Goal: Task Accomplishment & Management: Manage account settings

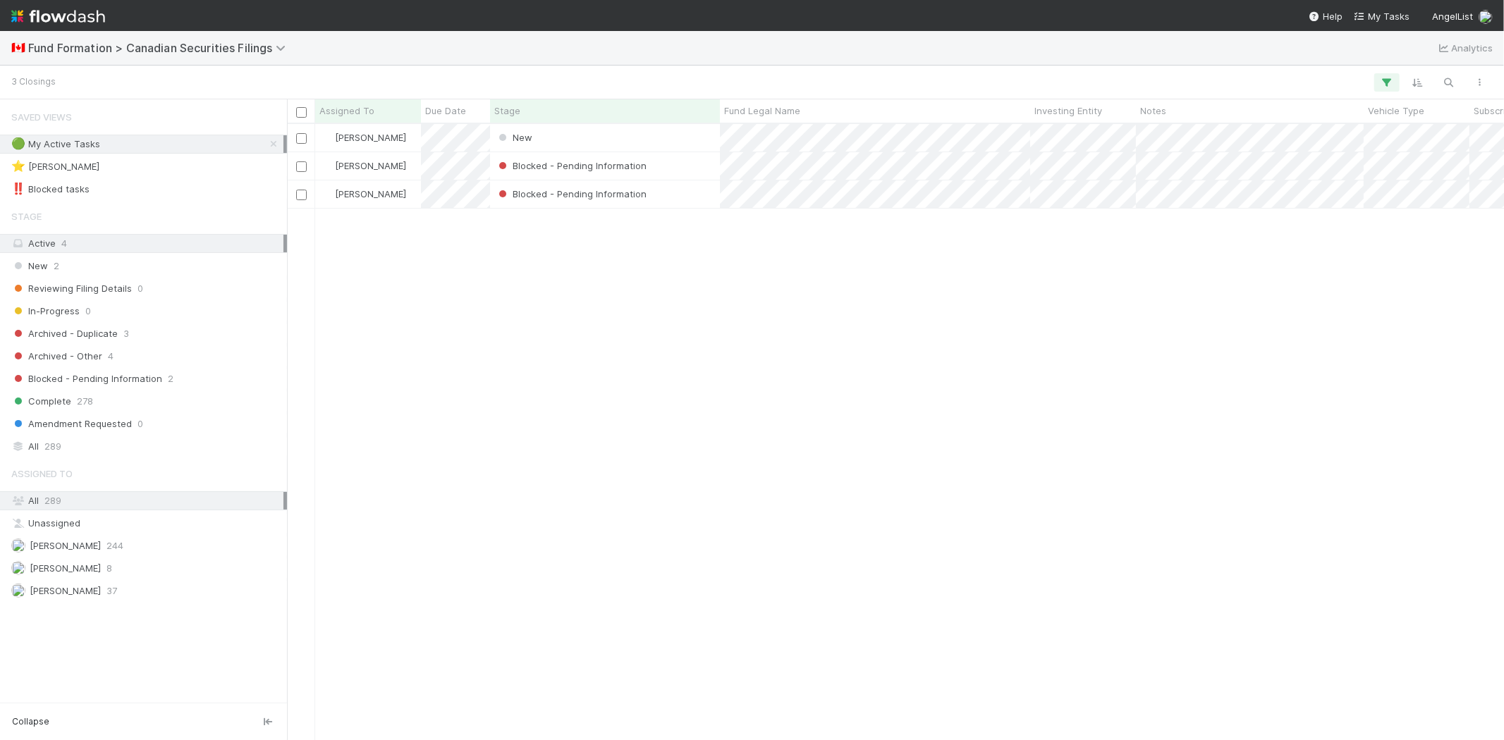
scroll to position [604, 1204]
drag, startPoint x: 477, startPoint y: 388, endPoint x: 509, endPoint y: 331, distance: 65.3
click at [479, 386] on div "Karen Jane Salcedo New 8/28/25, 7:30:07 PM 8/28/25, 7:30:12 PM Karen Jane Salce…" at bounding box center [895, 431] width 1217 height 615
click at [560, 128] on div "New" at bounding box center [605, 137] width 230 height 27
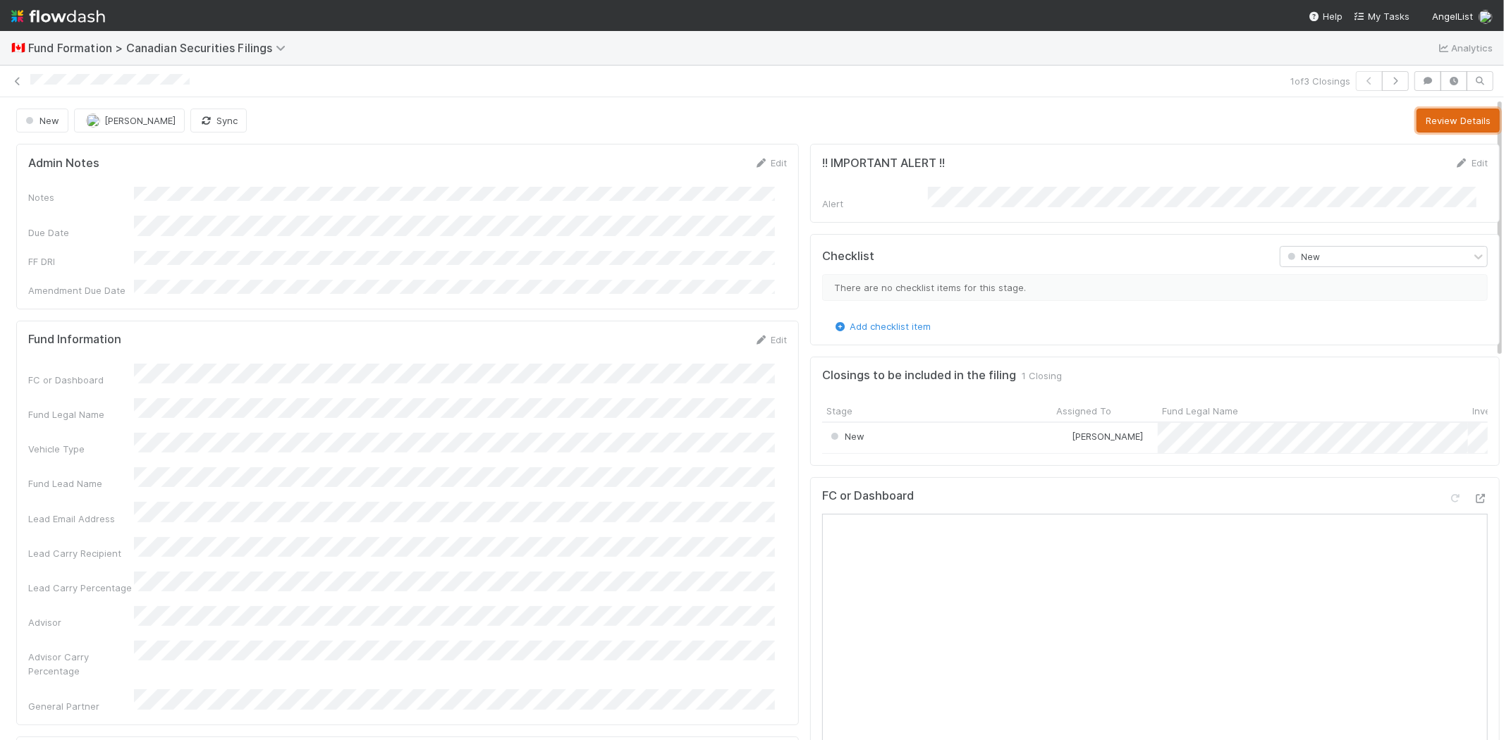
click at [1435, 121] on button "Review Details" at bounding box center [1457, 121] width 83 height 24
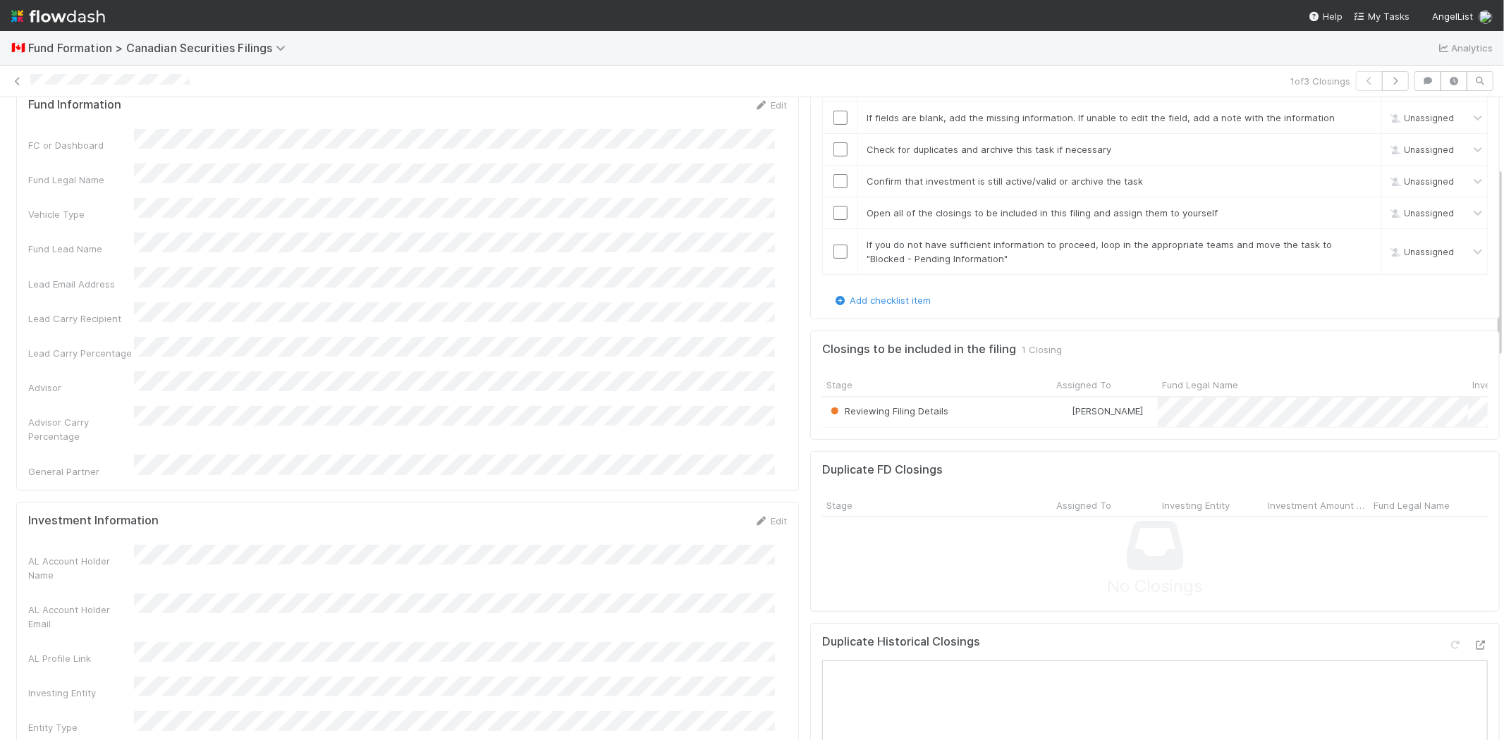
scroll to position [391, 0]
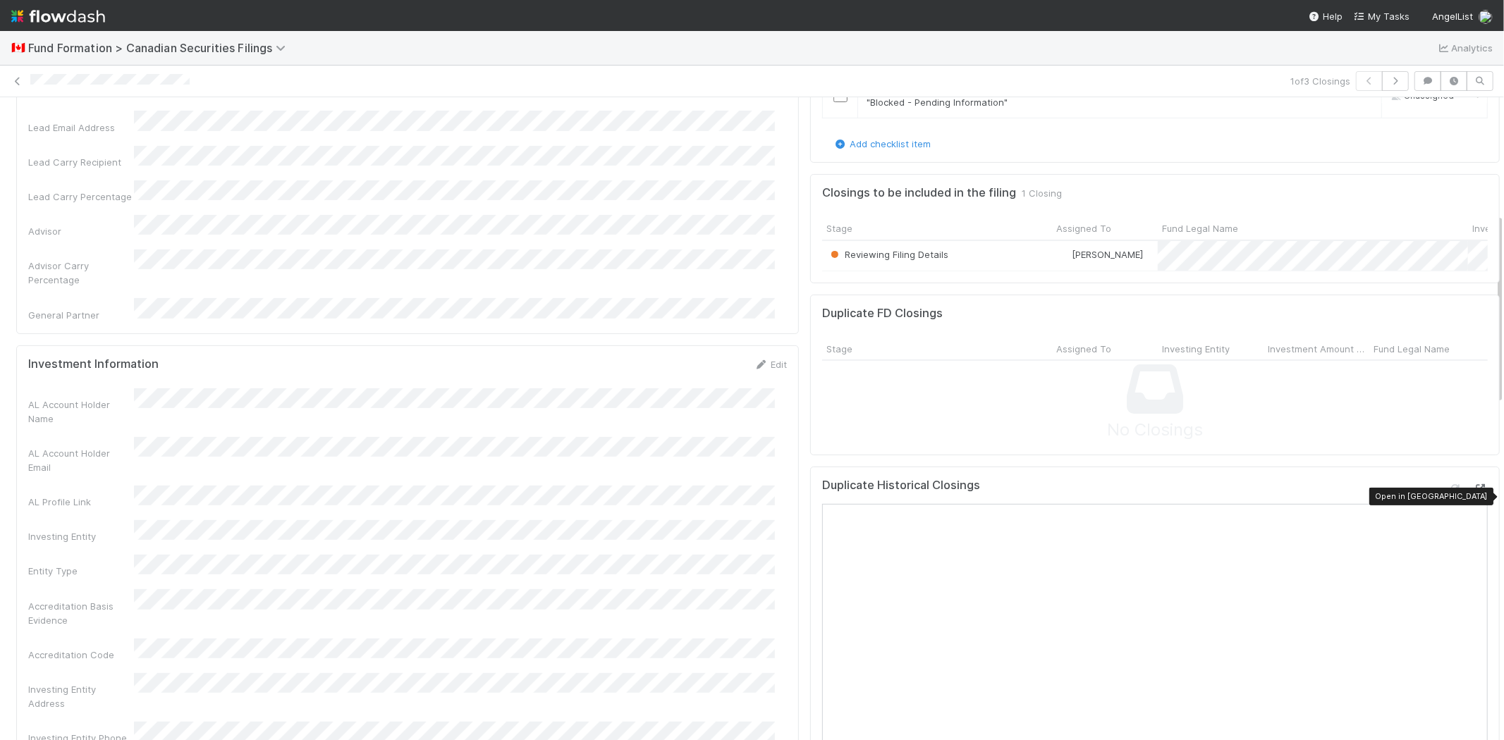
click at [1473, 494] on icon at bounding box center [1480, 488] width 14 height 9
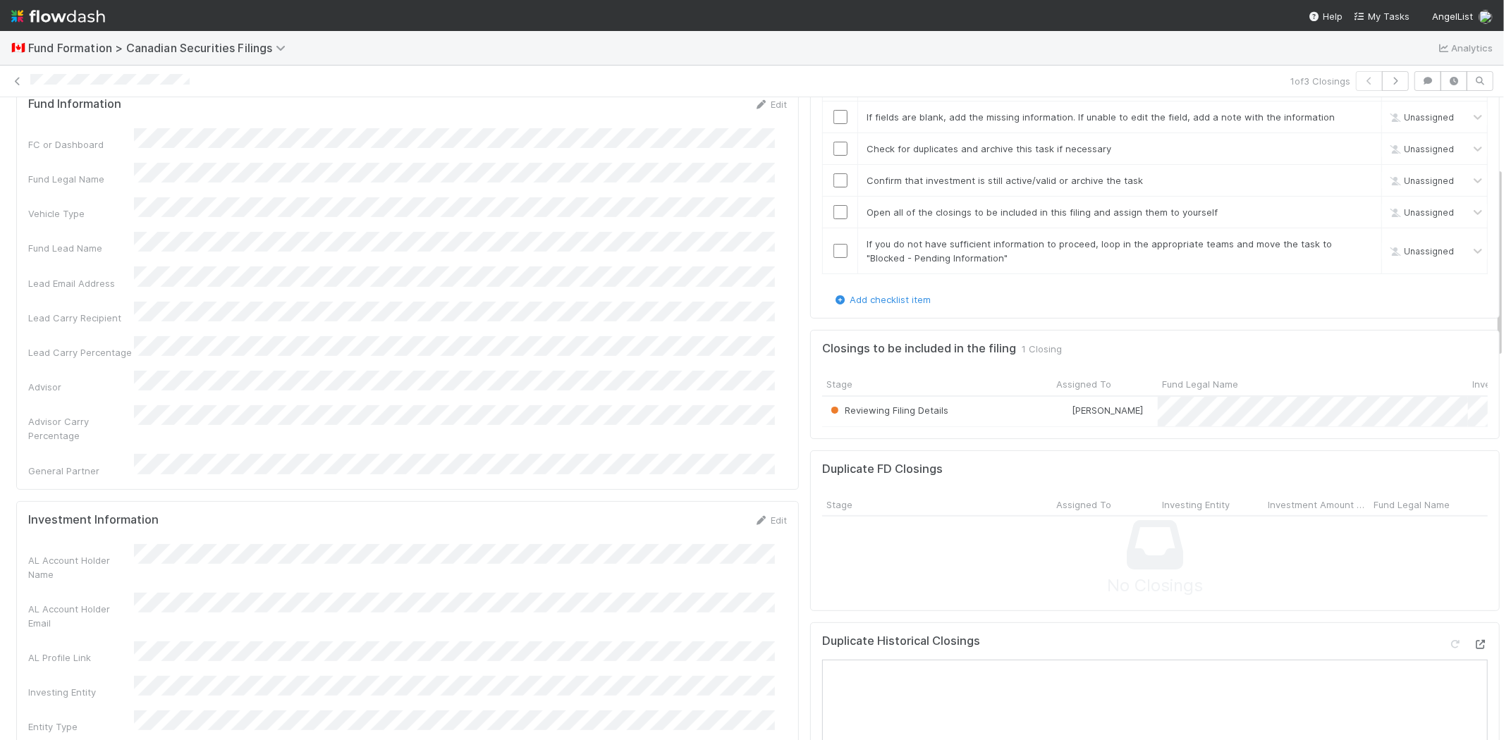
scroll to position [235, 0]
click at [179, 164] on div "Fund Legal Name" at bounding box center [407, 175] width 759 height 23
copy div
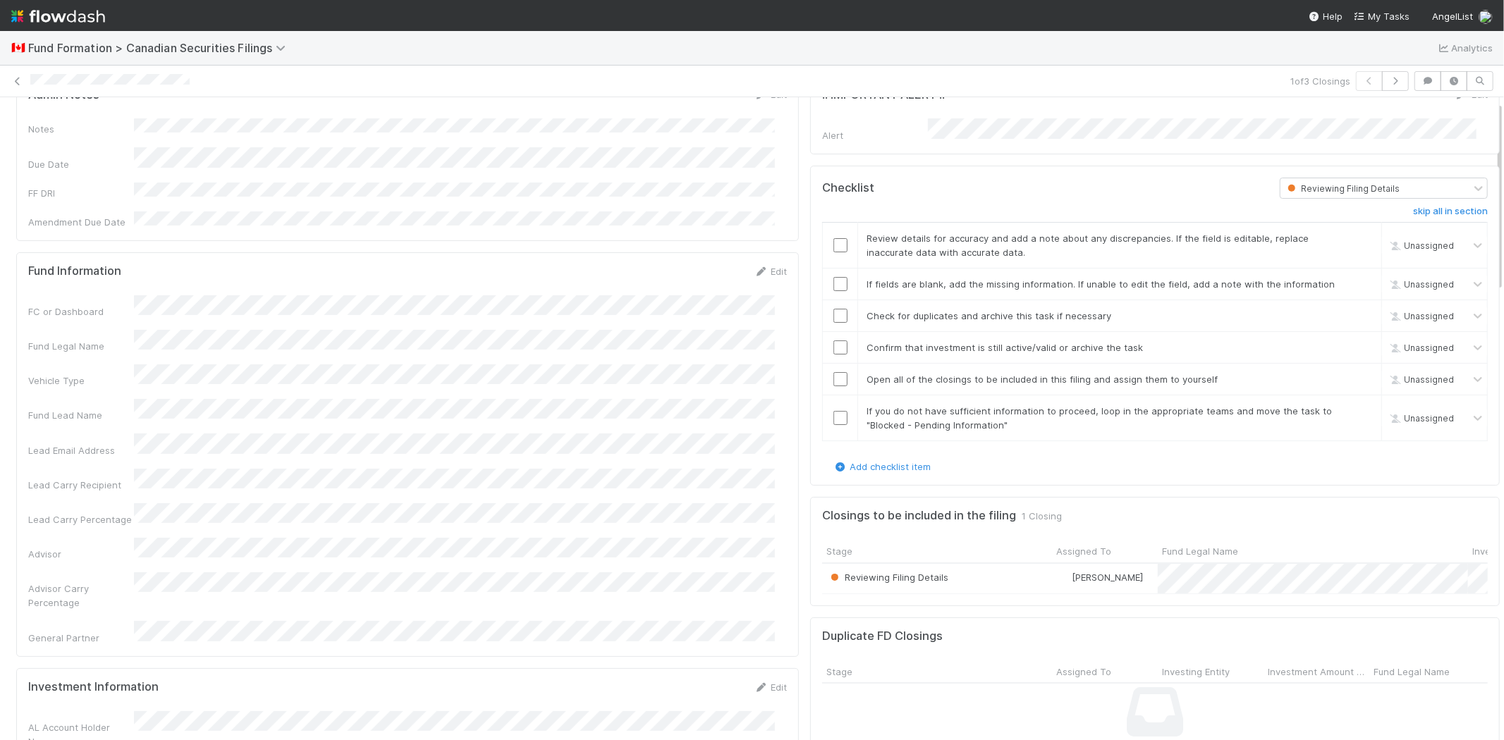
scroll to position [0, 0]
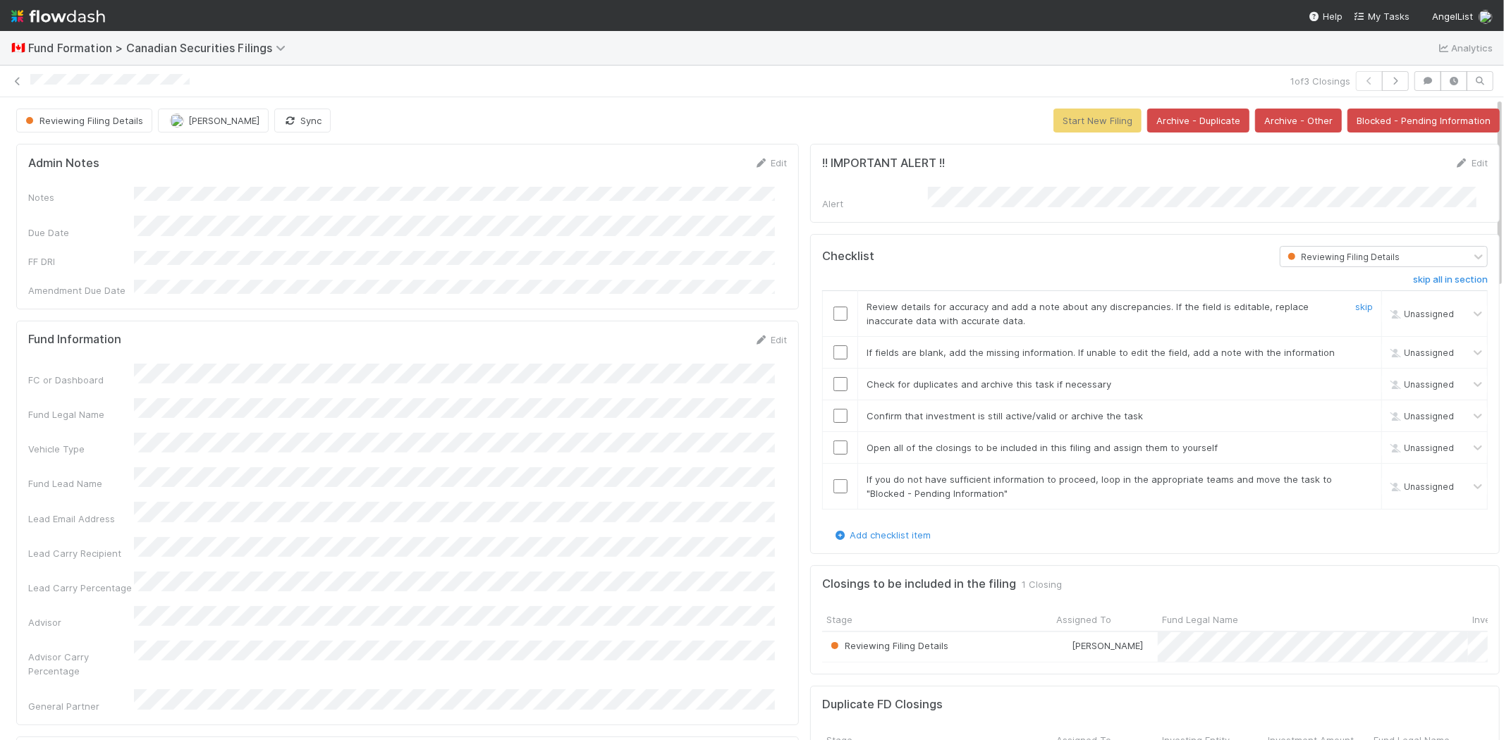
click at [833, 314] on input "checkbox" at bounding box center [840, 314] width 14 height 14
drag, startPoint x: 823, startPoint y: 351, endPoint x: 823, endPoint y: 372, distance: 21.2
click at [833, 353] on input "checkbox" at bounding box center [840, 352] width 14 height 14
click at [833, 377] on input "checkbox" at bounding box center [840, 384] width 14 height 14
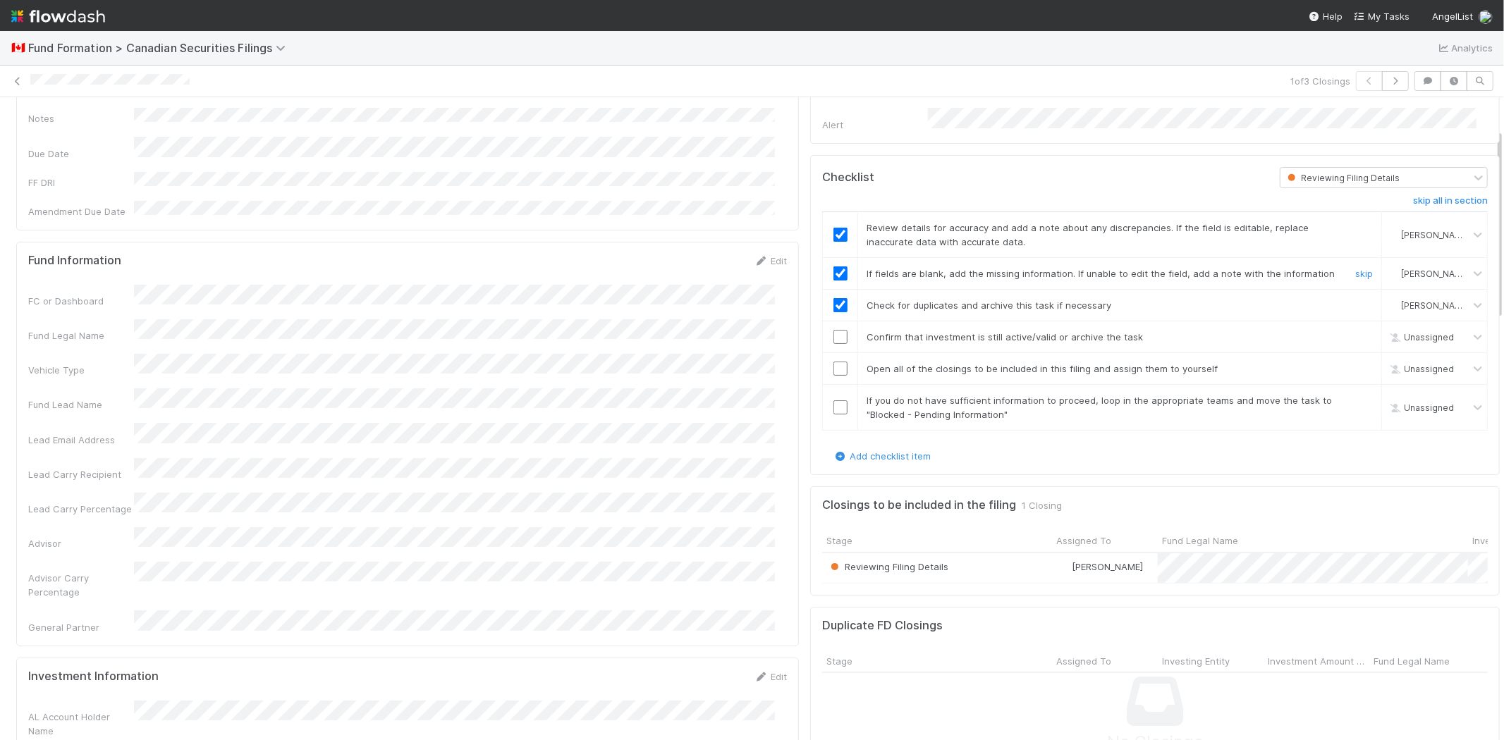
scroll to position [78, 0]
click at [833, 331] on input "checkbox" at bounding box center [840, 338] width 14 height 14
click at [833, 364] on input "checkbox" at bounding box center [840, 369] width 14 height 14
click at [834, 401] on input "checkbox" at bounding box center [840, 408] width 14 height 14
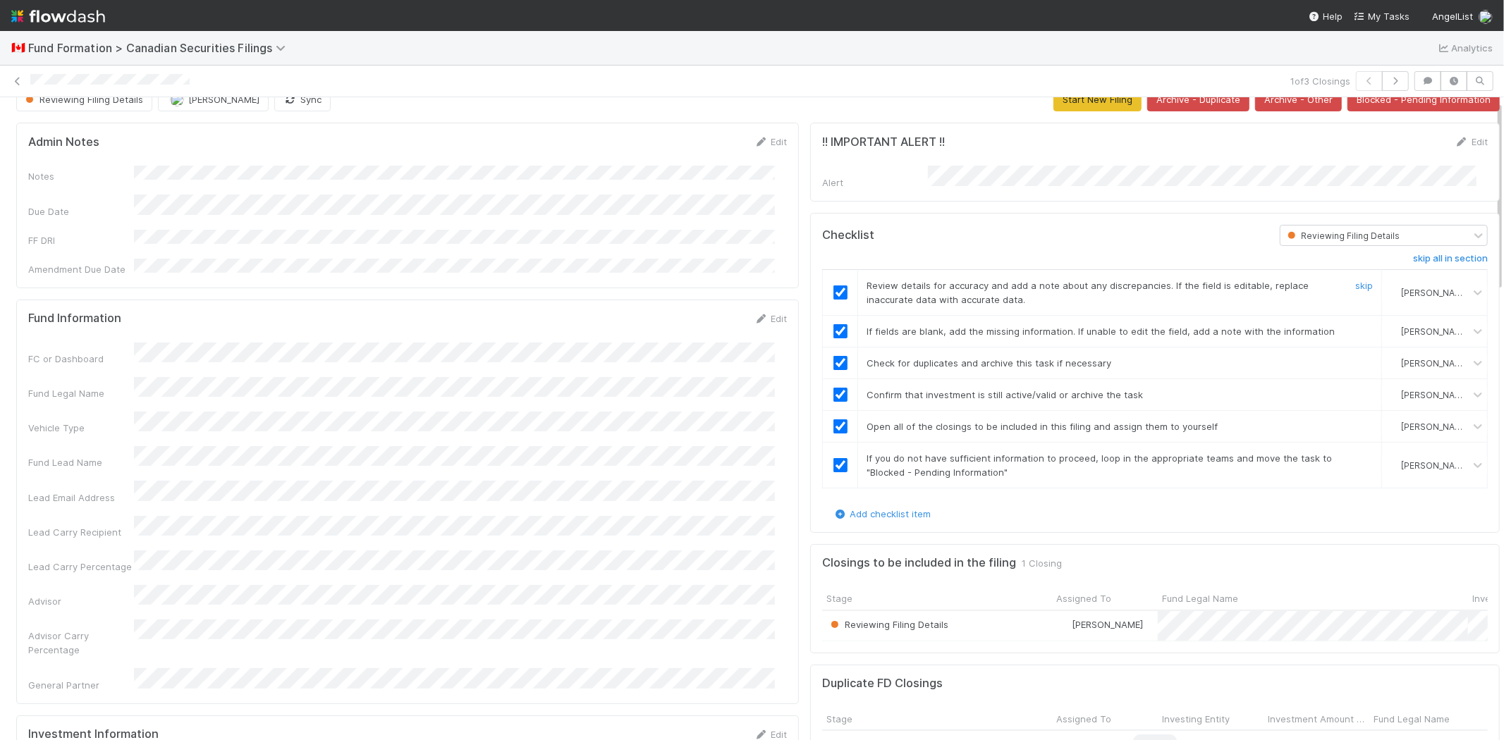
scroll to position [0, 0]
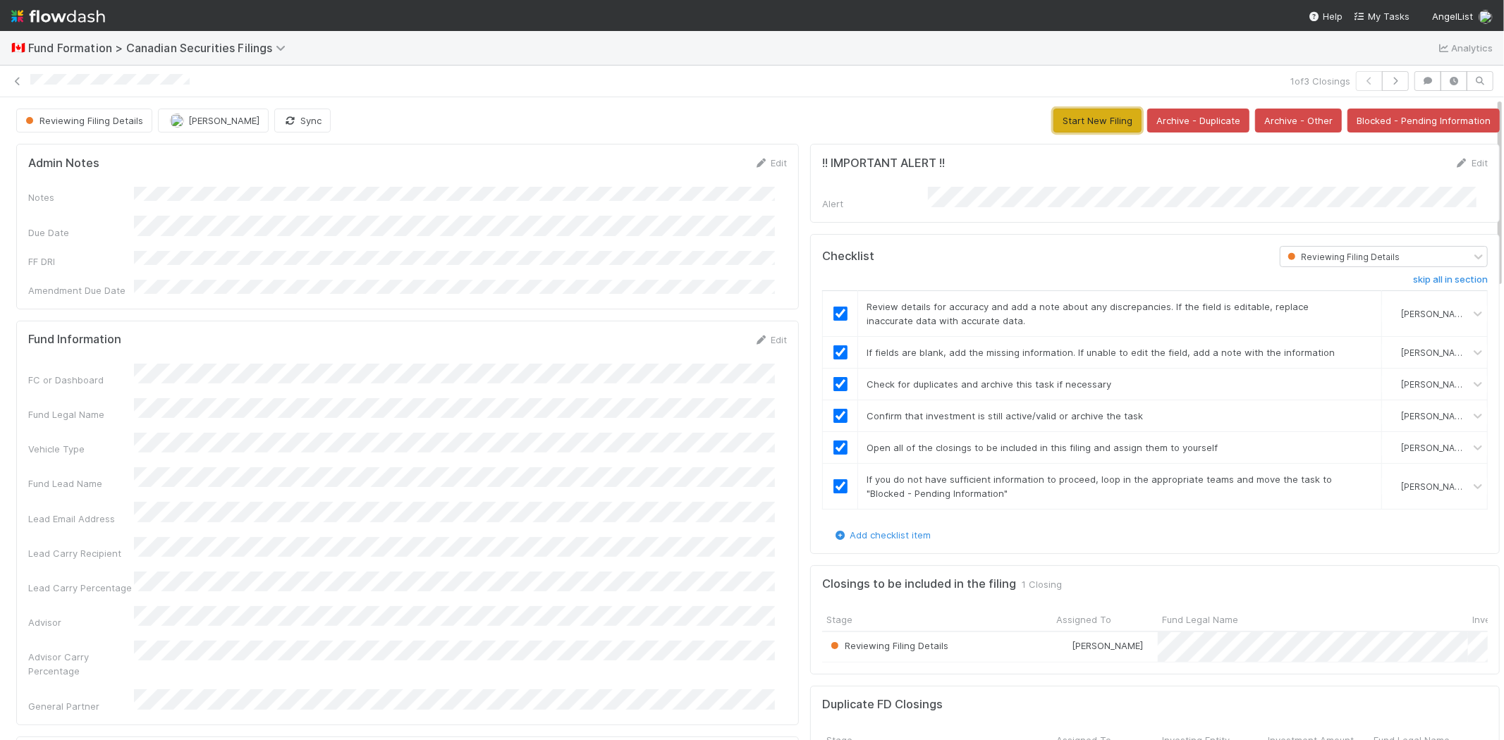
click at [1058, 123] on button "Start New Filing" at bounding box center [1097, 121] width 88 height 24
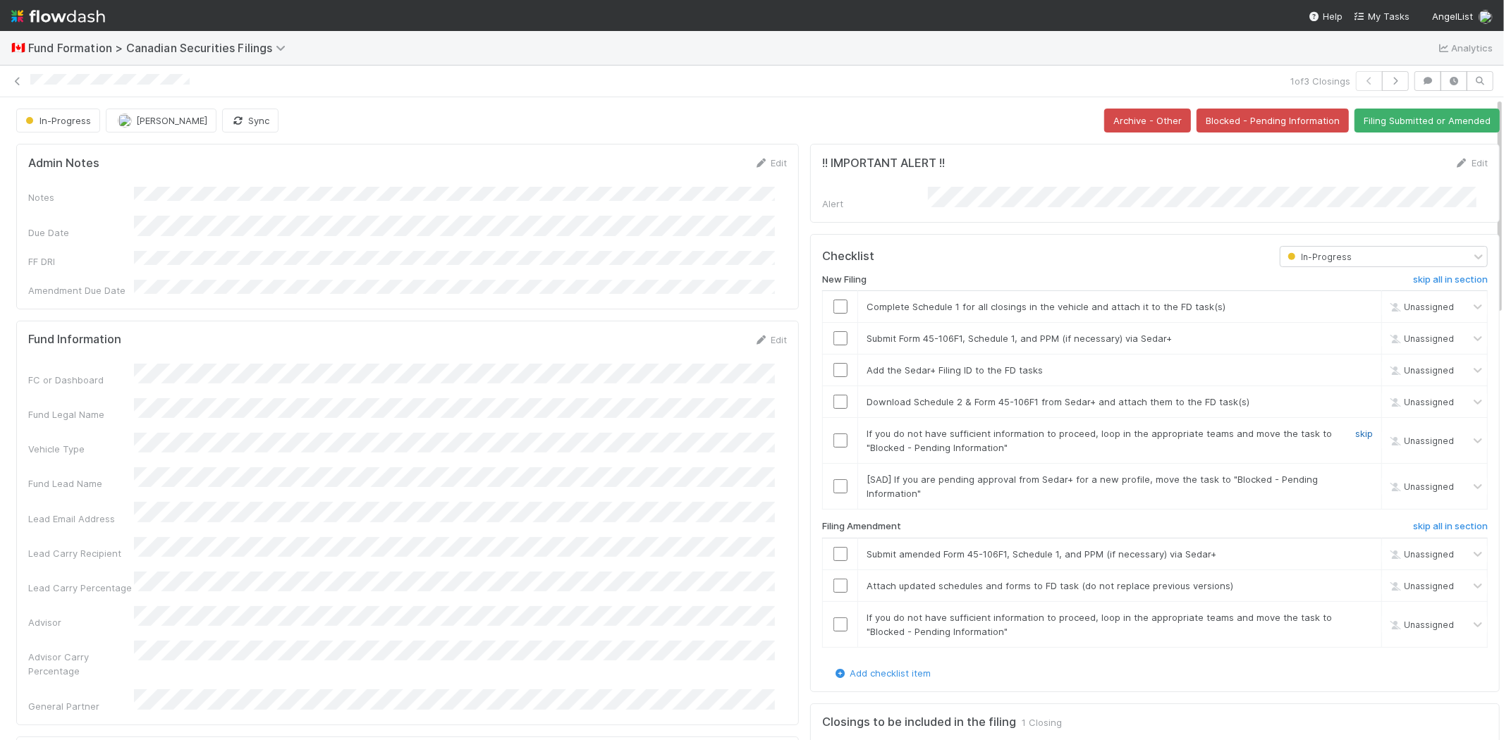
click at [1355, 431] on link "skip" at bounding box center [1364, 433] width 18 height 11
click at [1355, 474] on link "skip" at bounding box center [1364, 479] width 18 height 11
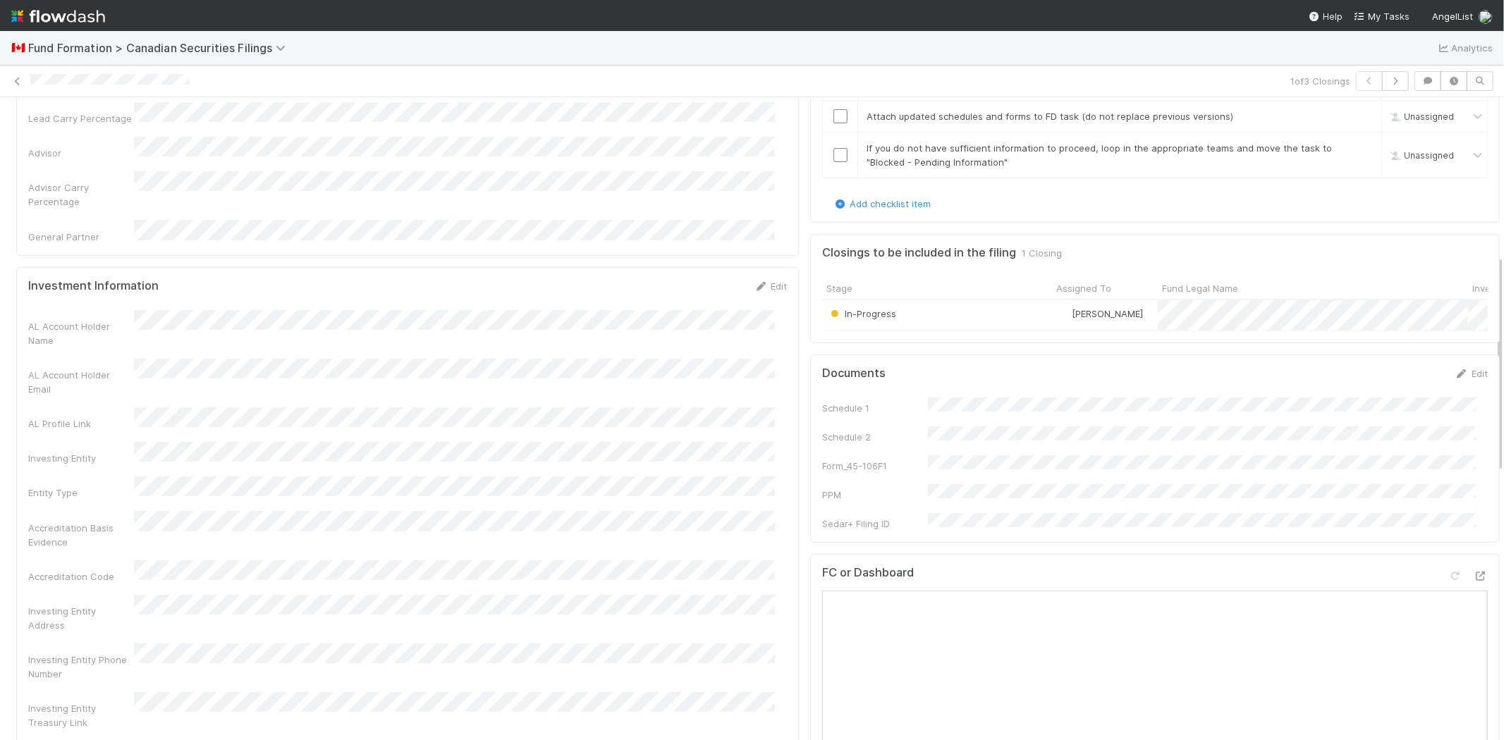
scroll to position [157, 0]
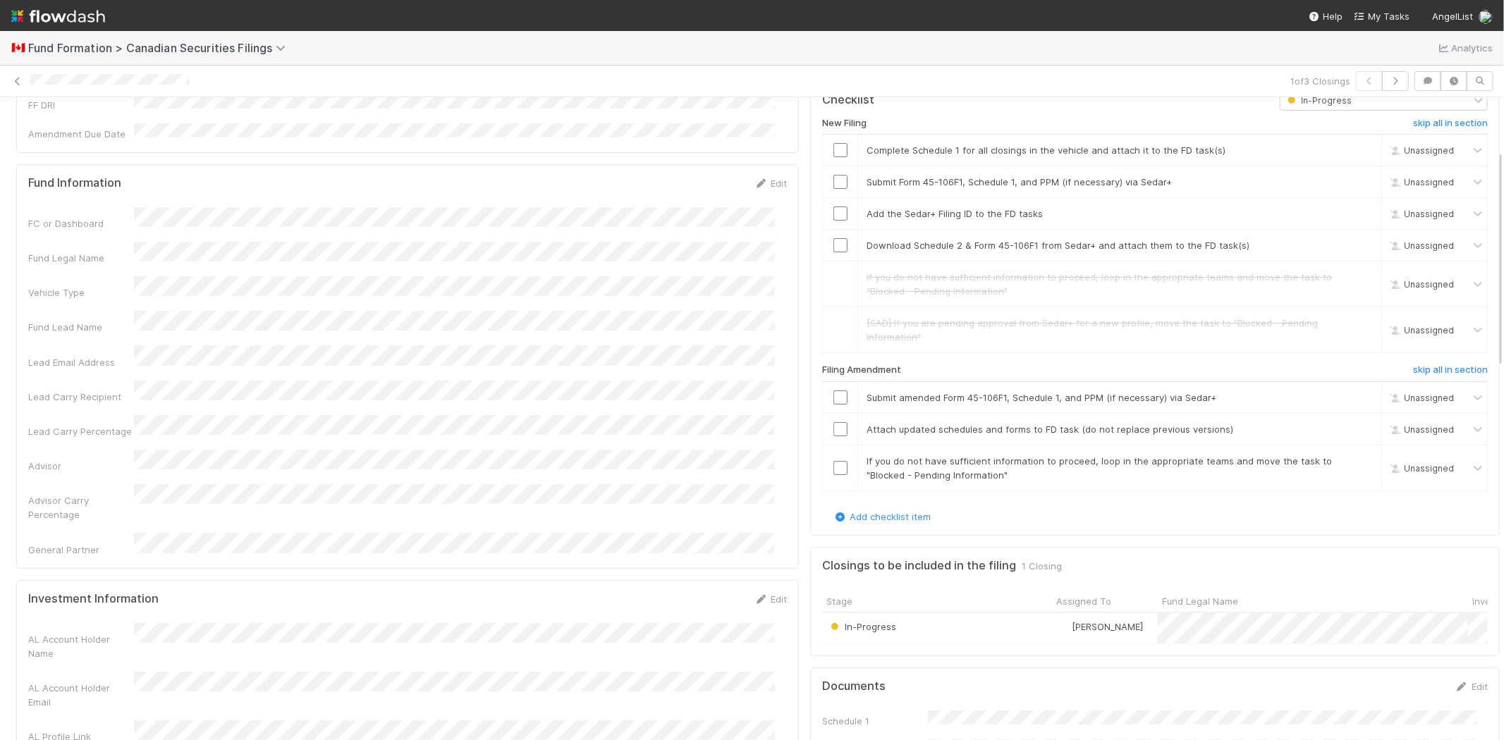
click at [73, 390] on div "Lead Carry Recipient" at bounding box center [81, 397] width 106 height 14
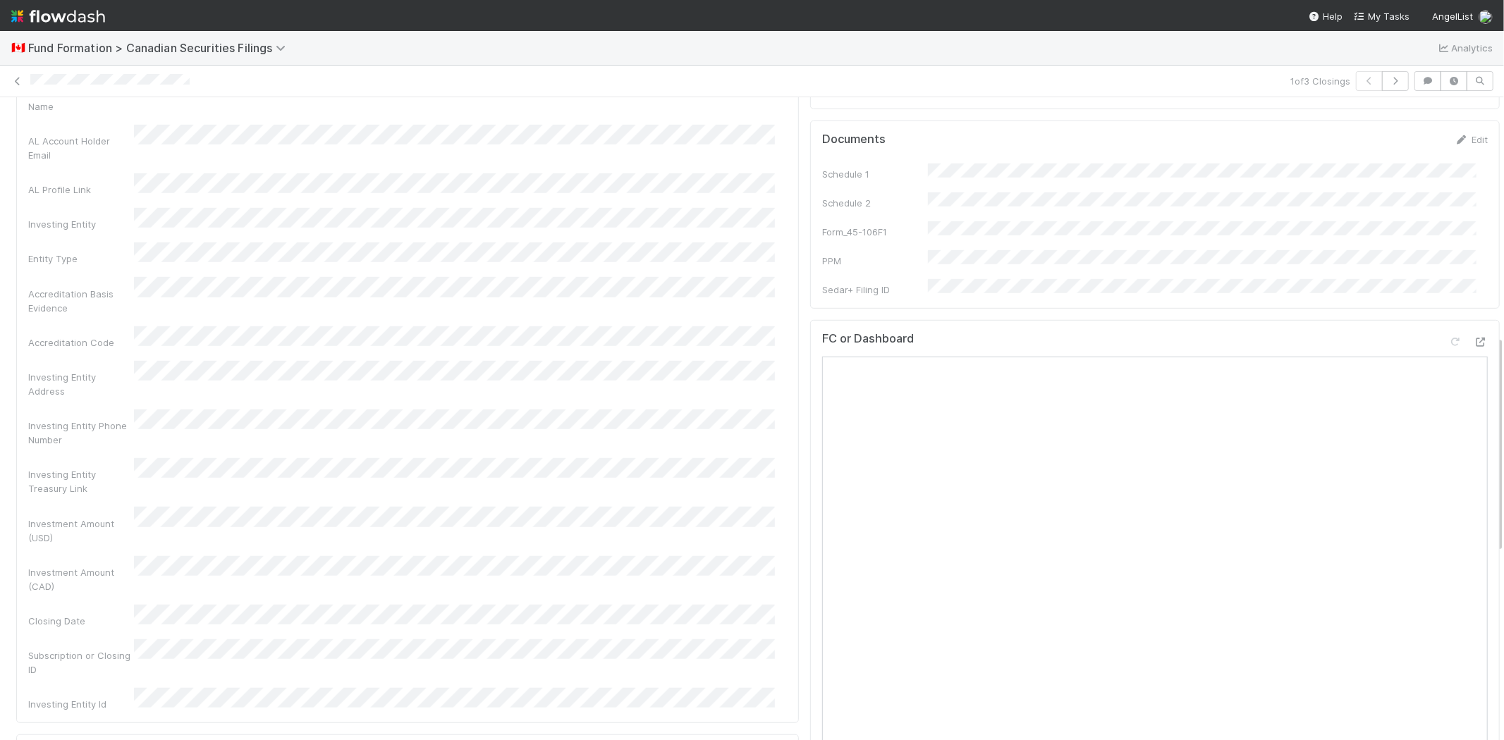
scroll to position [705, 0]
click at [1473, 336] on icon at bounding box center [1480, 340] width 14 height 9
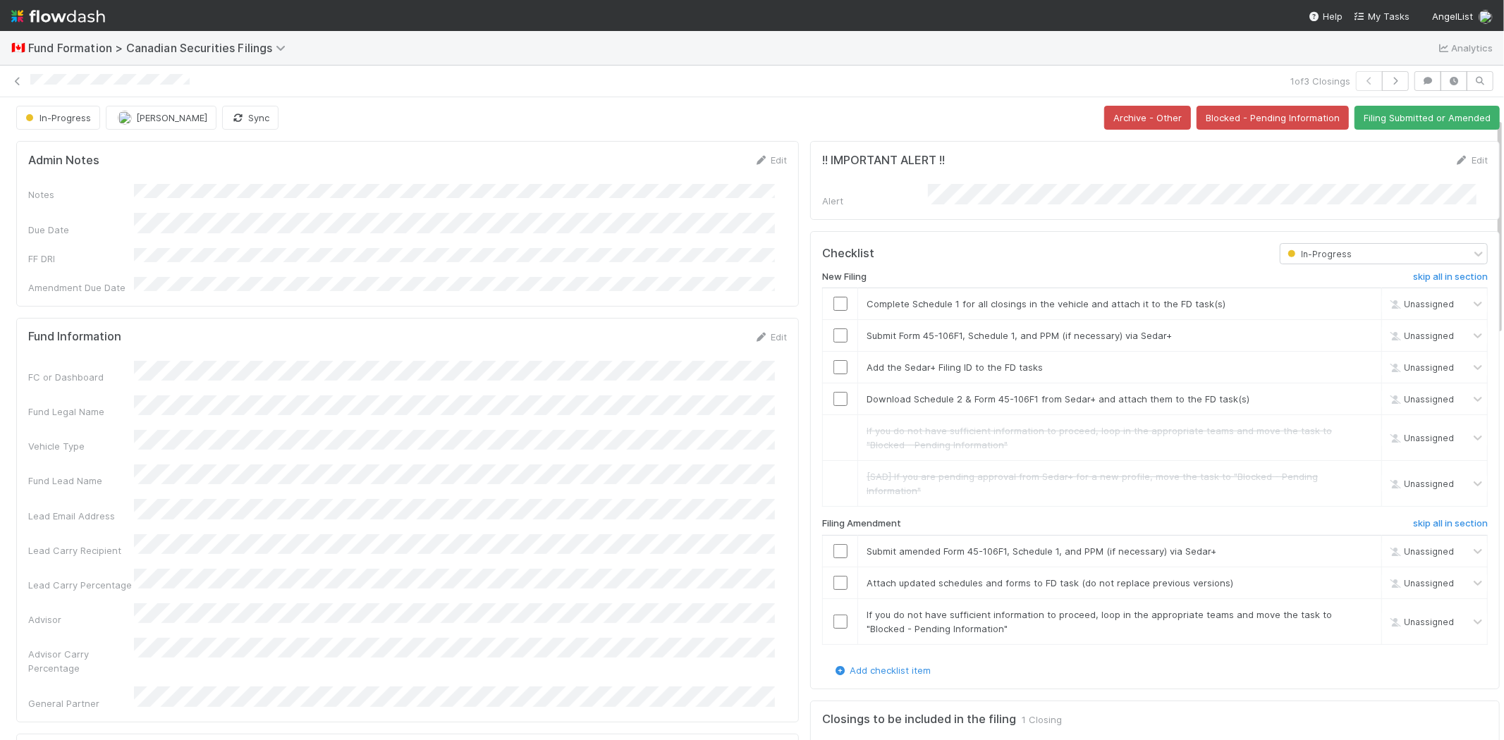
scroll to position [0, 0]
drag, startPoint x: 827, startPoint y: 304, endPoint x: 823, endPoint y: 343, distance: 38.9
click at [833, 304] on input "checkbox" at bounding box center [840, 307] width 14 height 14
click at [823, 345] on td at bounding box center [840, 339] width 35 height 32
click at [833, 336] on input "checkbox" at bounding box center [840, 338] width 14 height 14
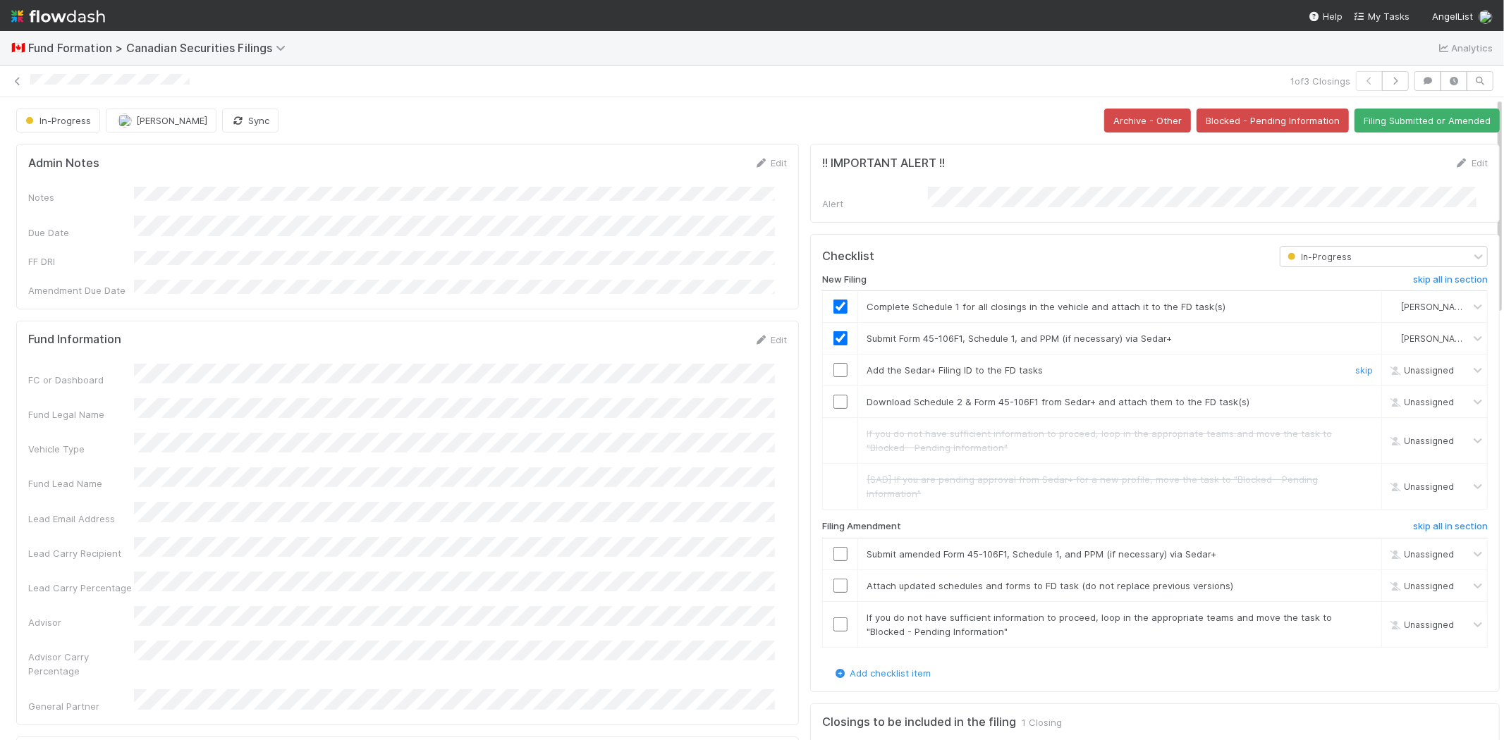
click at [833, 367] on input "checkbox" at bounding box center [840, 370] width 14 height 14
click at [833, 395] on input "checkbox" at bounding box center [840, 402] width 14 height 14
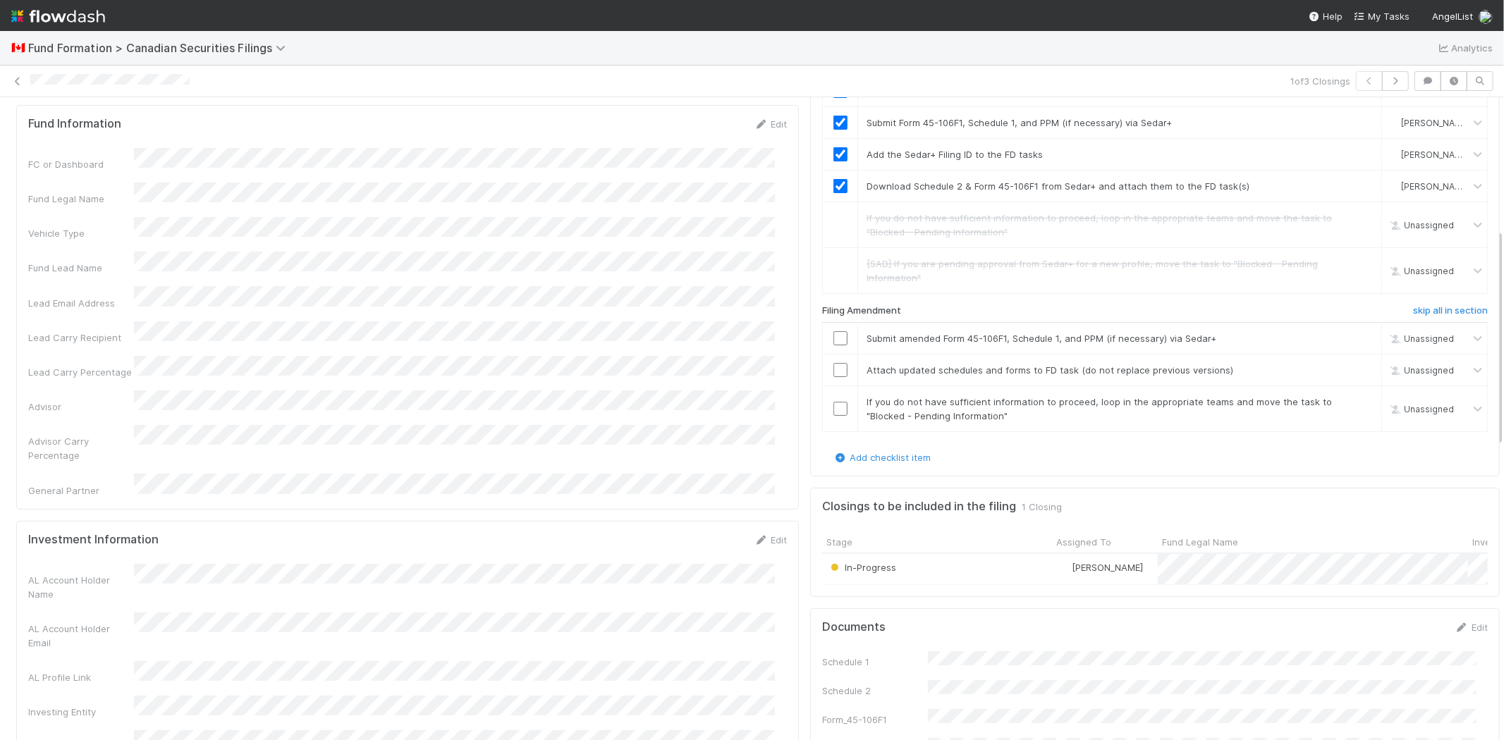
scroll to position [391, 0]
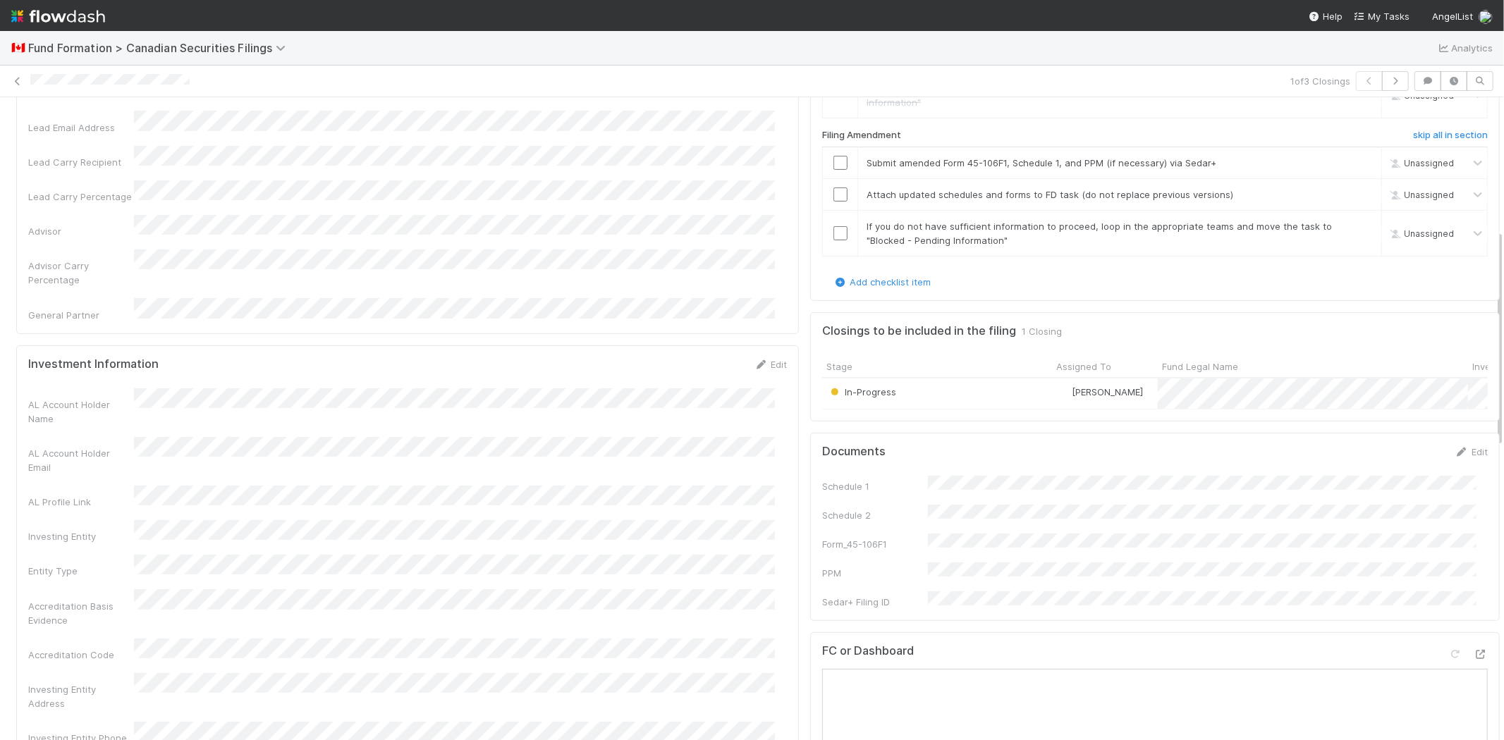
click at [1454, 454] on div "Edit" at bounding box center [1470, 452] width 33 height 14
click at [1454, 458] on link "Edit" at bounding box center [1470, 451] width 33 height 11
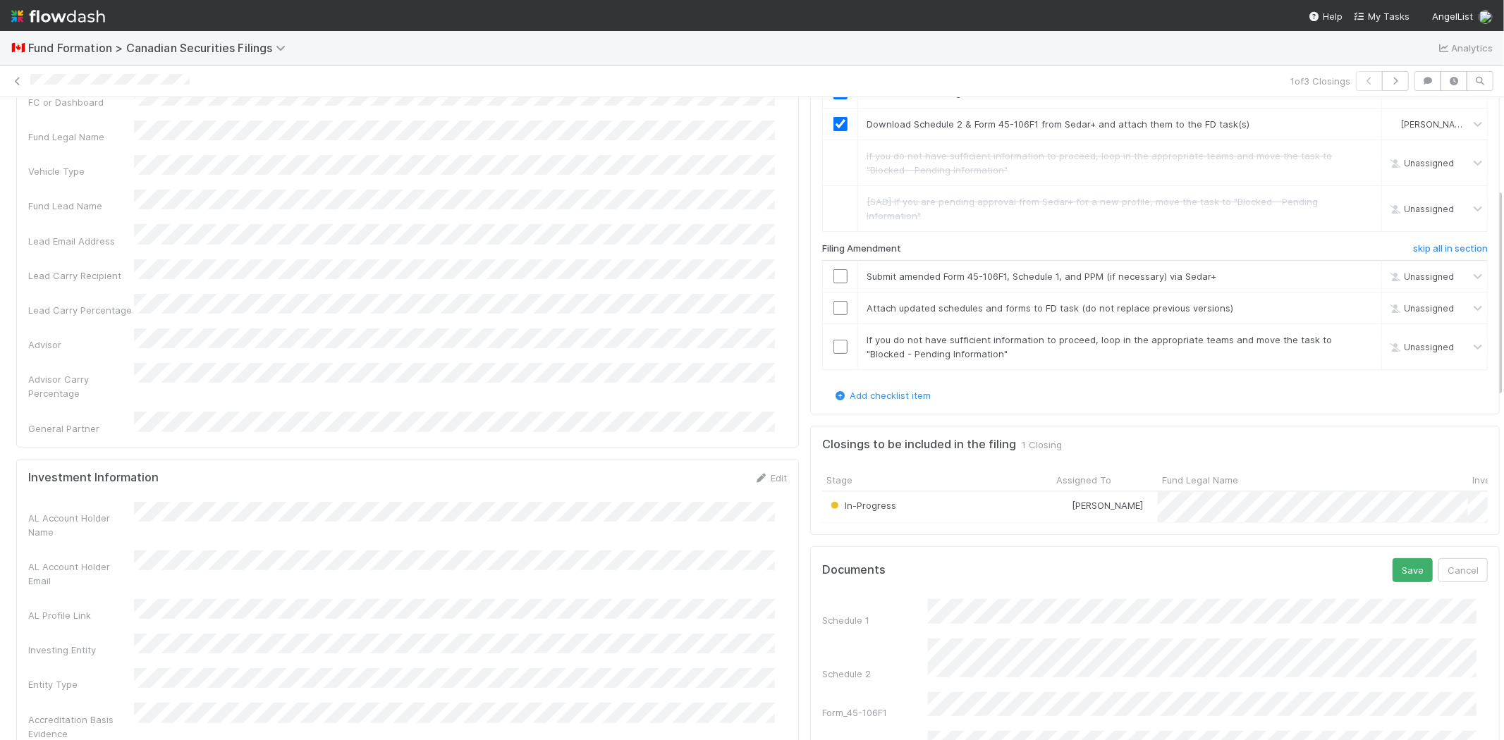
scroll to position [470, 0]
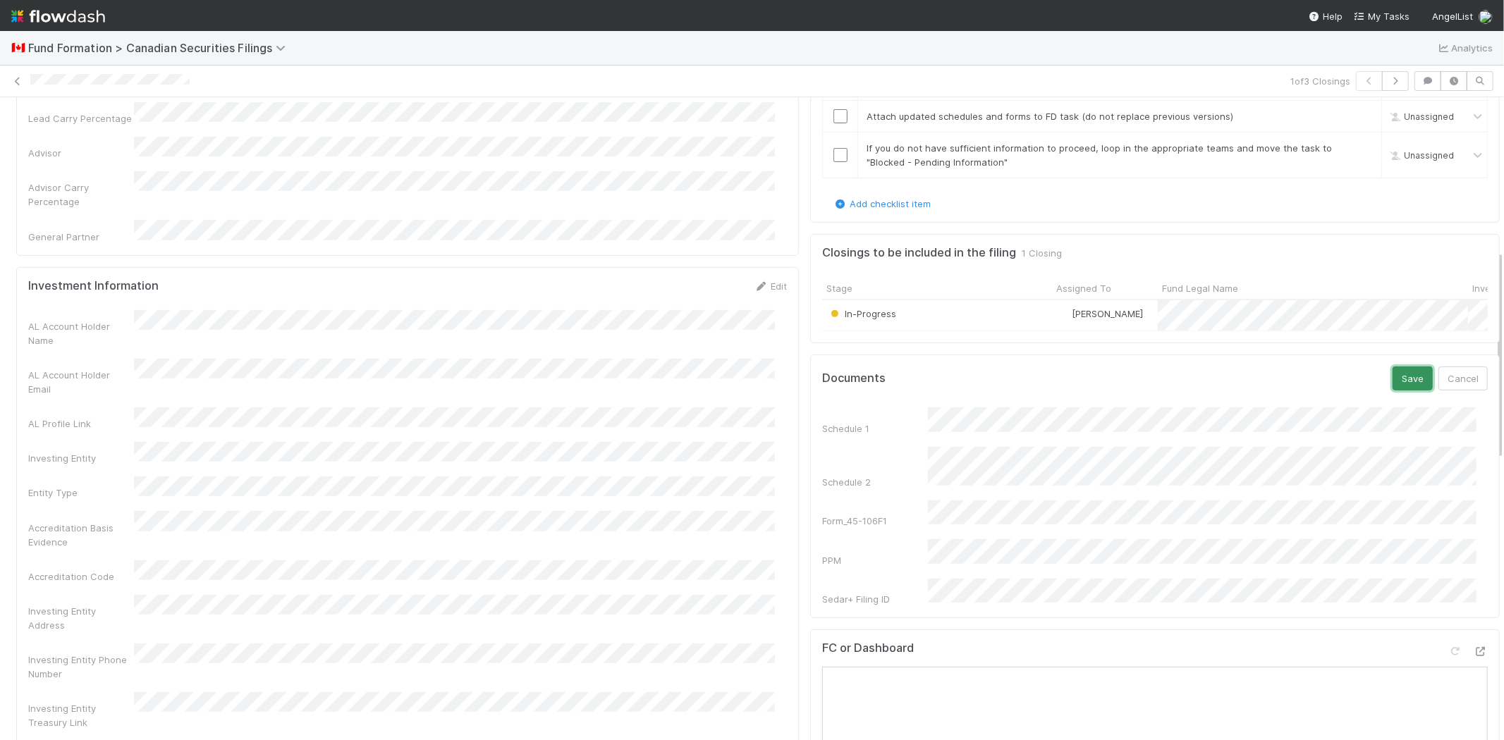
click at [1392, 381] on button "Save" at bounding box center [1412, 379] width 40 height 24
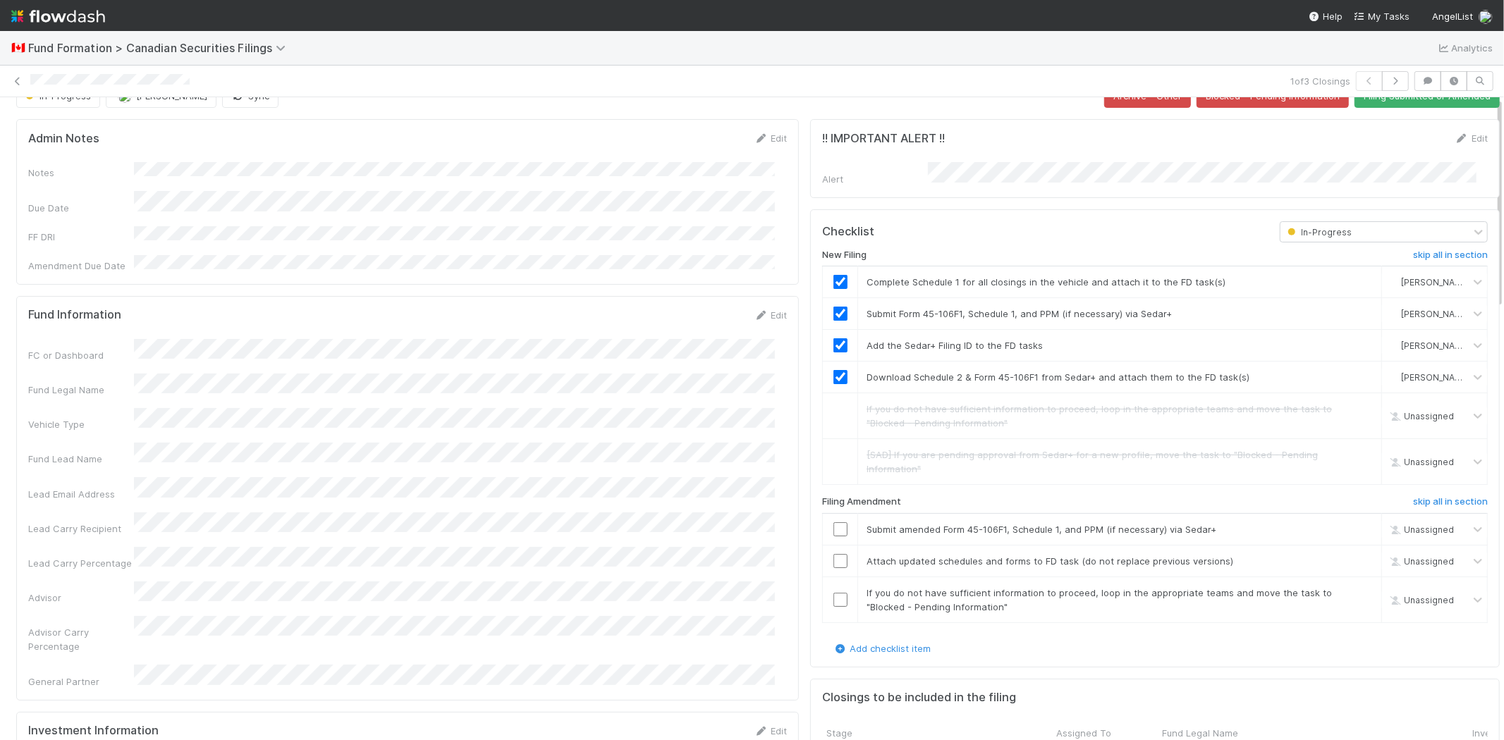
scroll to position [0, 0]
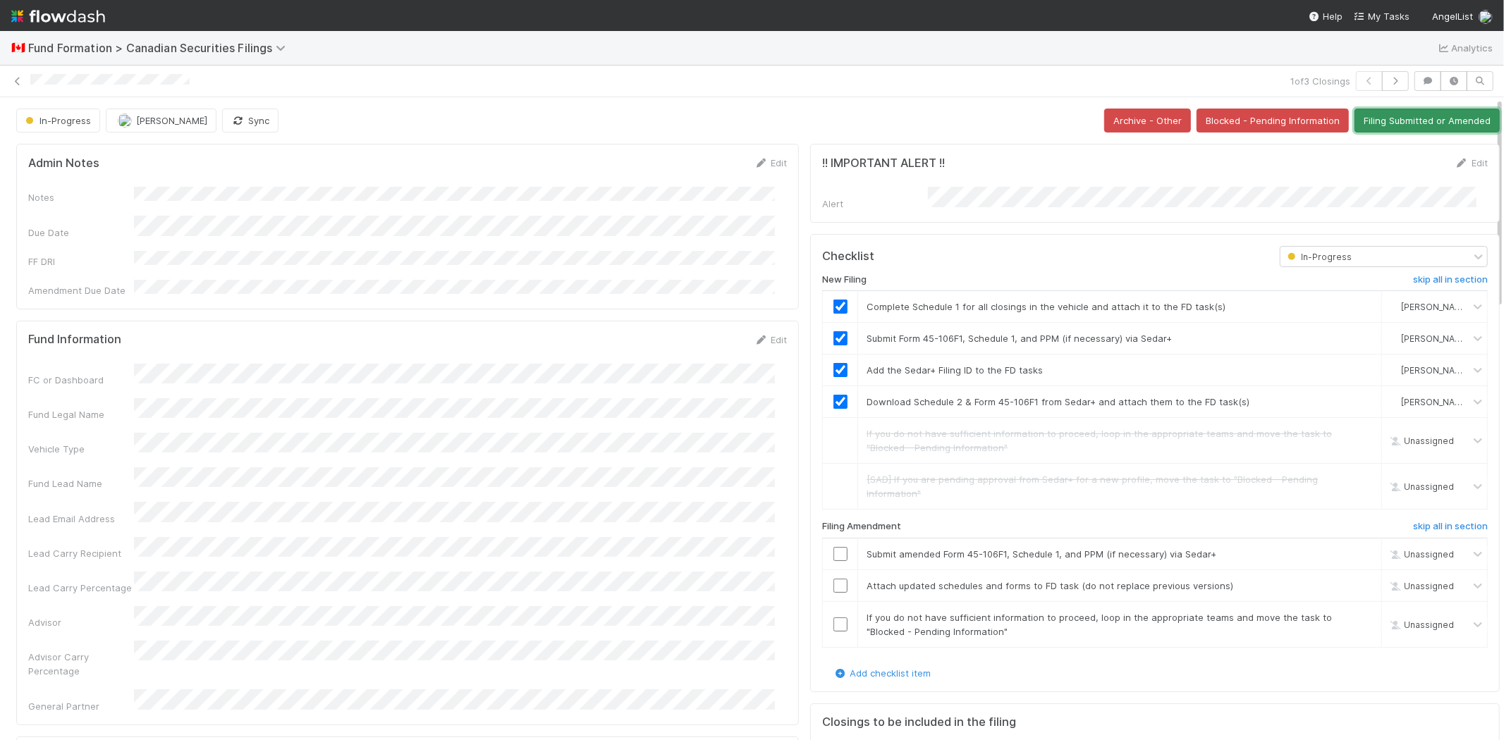
click at [1354, 125] on button "Filing Submitted or Amended" at bounding box center [1426, 121] width 145 height 24
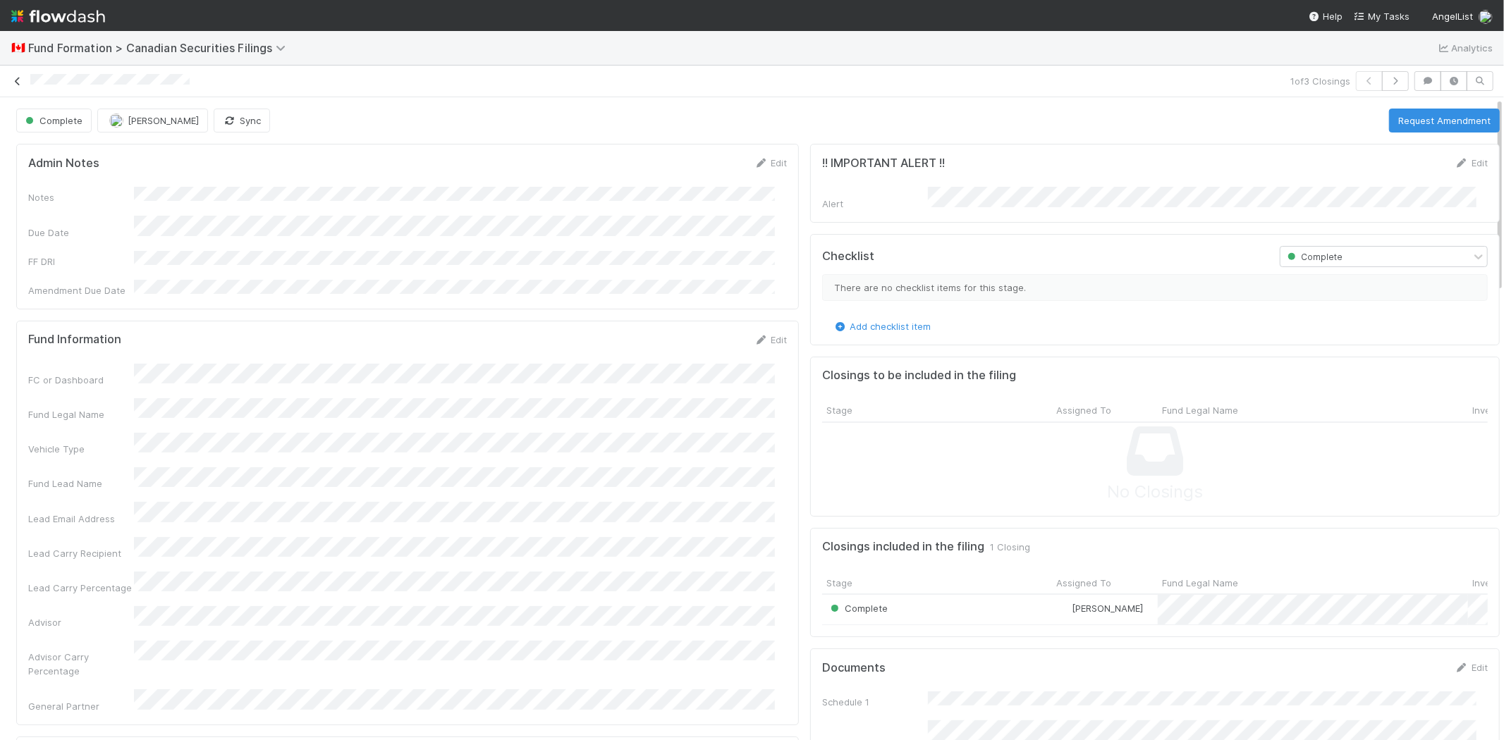
click at [17, 81] on icon at bounding box center [18, 81] width 14 height 9
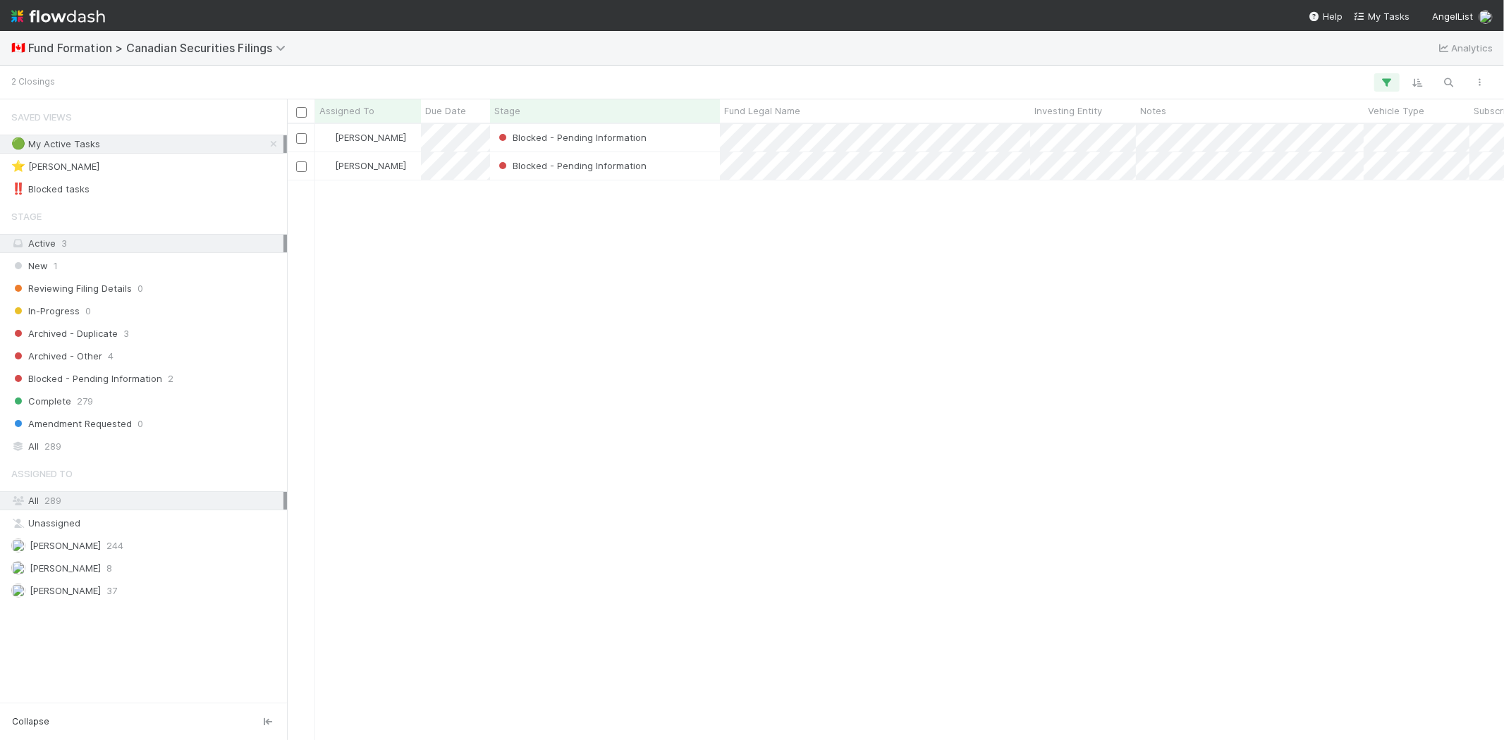
scroll to position [604, 1204]
click at [520, 362] on div "Karen Jane Salcedo Blocked - Pending Information 8/21/25, 7:30:10 PM 9/1/25, 11…" at bounding box center [895, 431] width 1217 height 615
click at [157, 575] on div "Novia Bautista 8" at bounding box center [147, 569] width 272 height 18
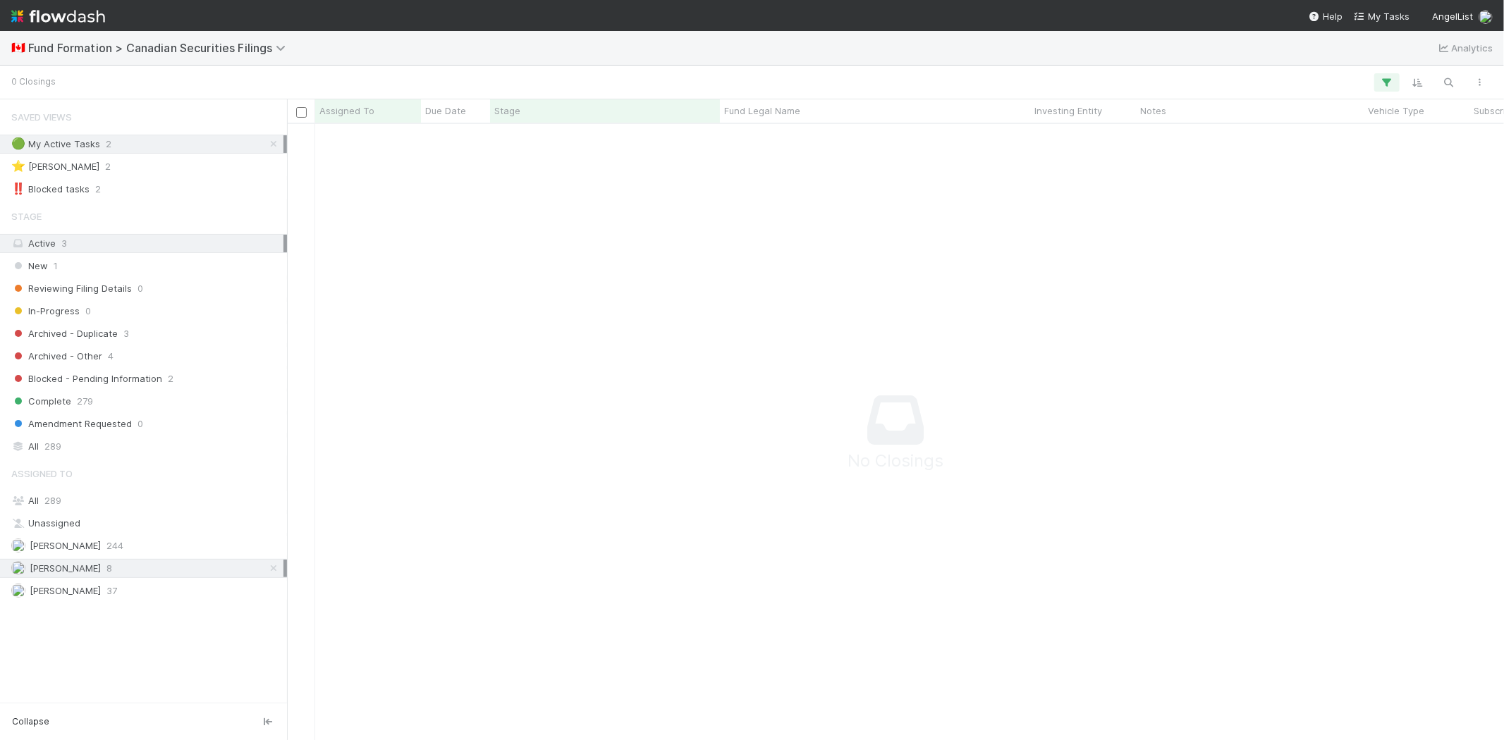
scroll to position [593, 1193]
click at [1387, 80] on icon "button" at bounding box center [1387, 82] width 14 height 13
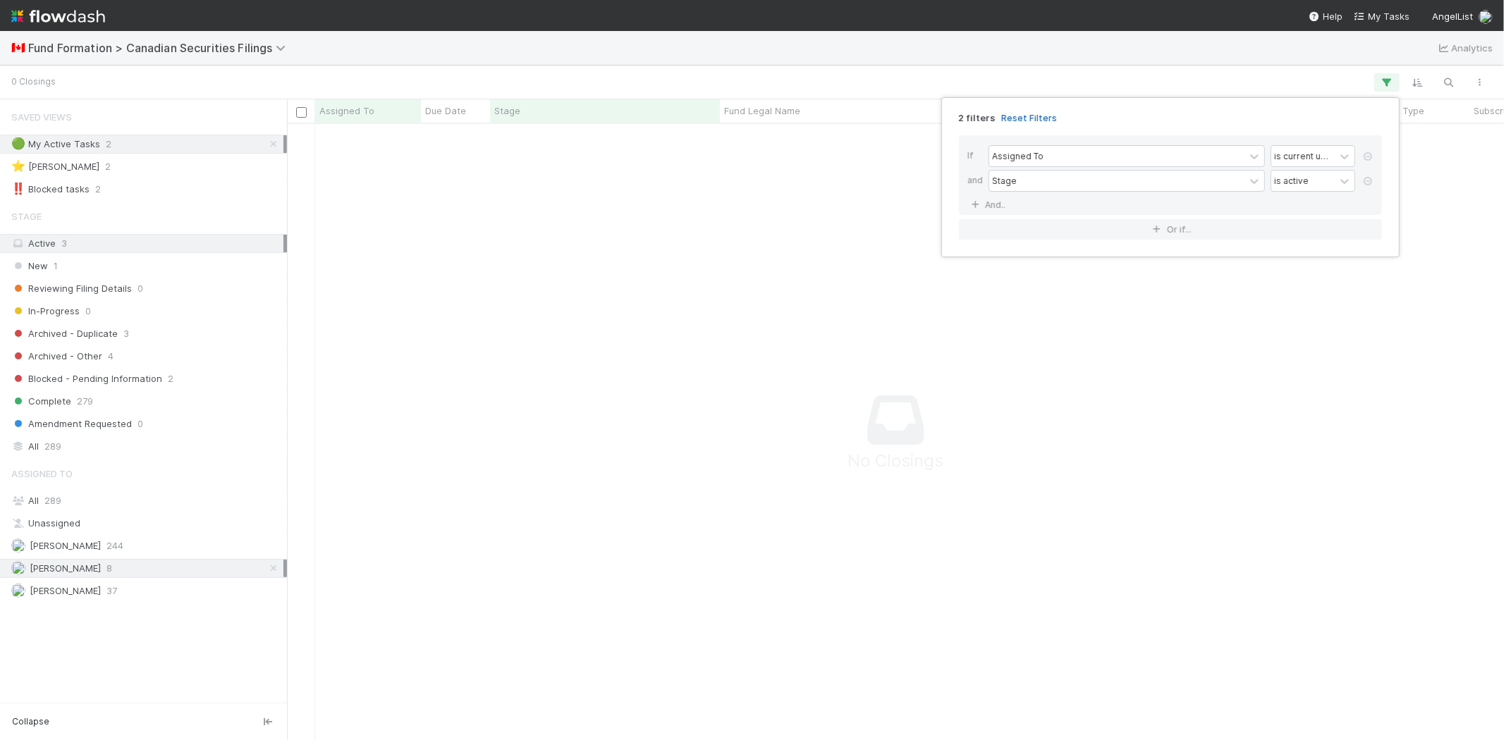
click at [1032, 114] on link "Reset Filters" at bounding box center [1029, 118] width 56 height 12
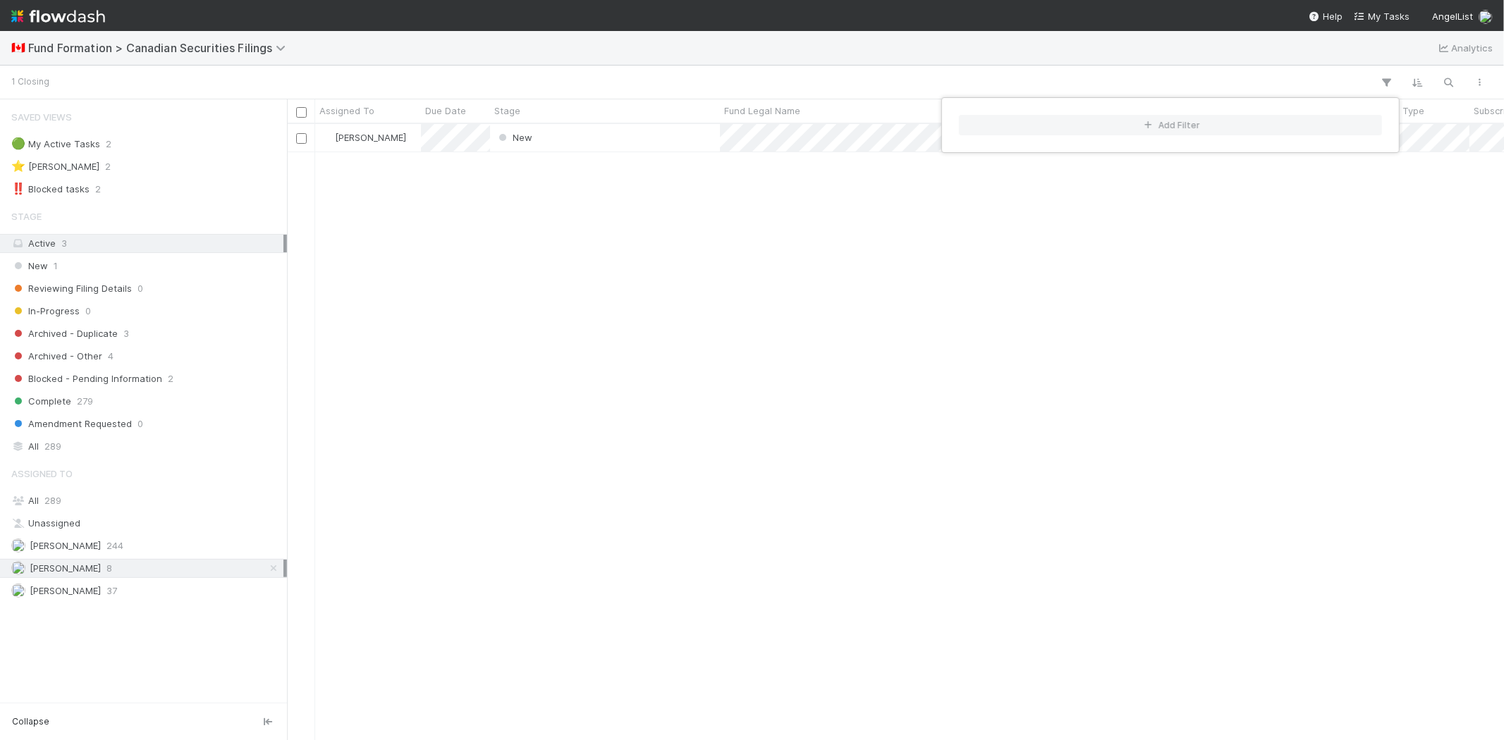
scroll to position [604, 1204]
click at [847, 72] on div "Add Filter" at bounding box center [752, 370] width 1504 height 740
click at [813, 65] on div "Add Filter" at bounding box center [752, 370] width 1504 height 740
click at [668, 329] on div "Novia Bautista New 9/1/25, 7:30:05 PM 9/1/25, 7:30:13 PM" at bounding box center [895, 431] width 1217 height 615
click at [149, 551] on div "Karen Jane Salcedo 244" at bounding box center [147, 546] width 272 height 18
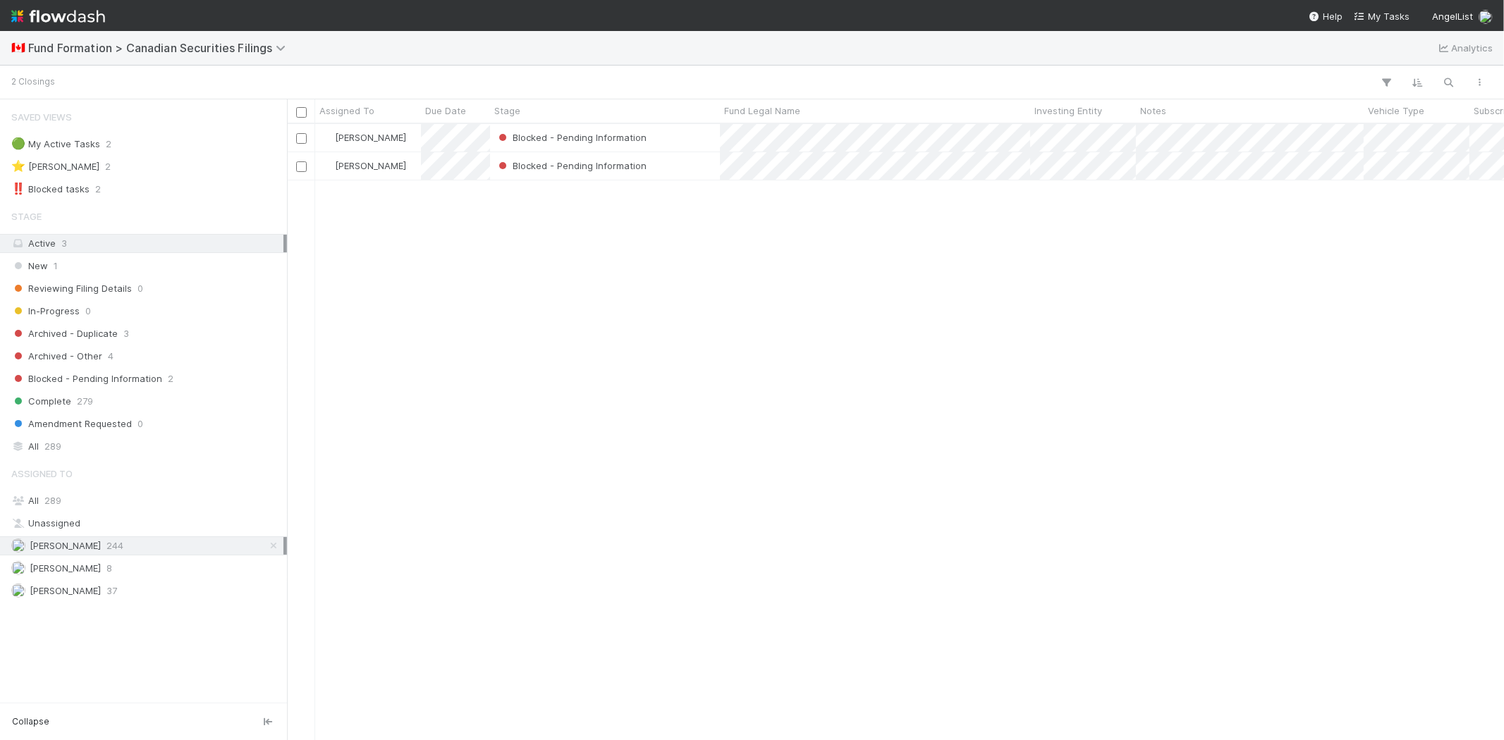
scroll to position [604, 1204]
drag, startPoint x: 570, startPoint y: 428, endPoint x: 632, endPoint y: 307, distance: 135.6
click at [601, 412] on div "Karen Jane Salcedo Blocked - Pending Information 8/21/25, 7:30:10 PM 9/1/25, 11…" at bounding box center [895, 431] width 1217 height 615
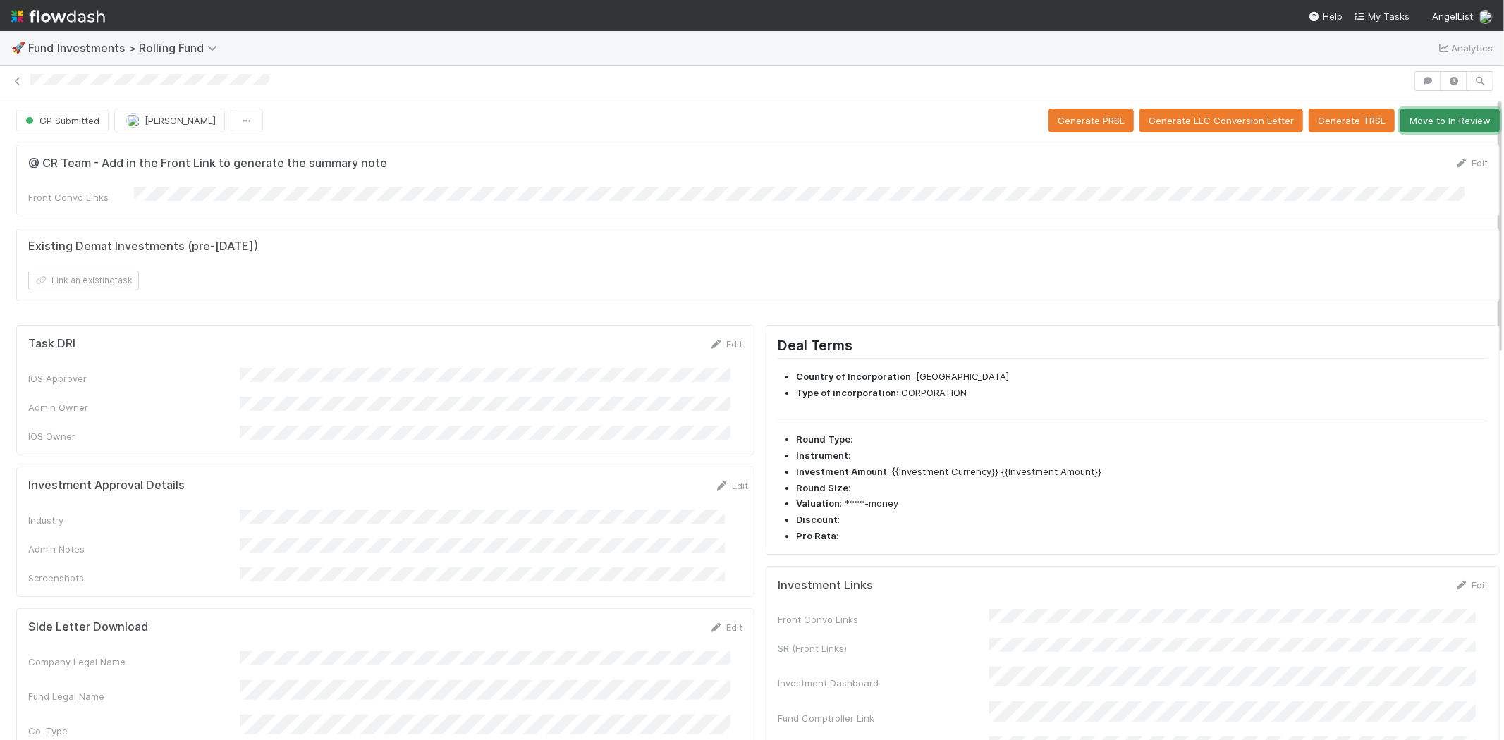
click at [1422, 113] on button "Move to In Review" at bounding box center [1449, 121] width 99 height 24
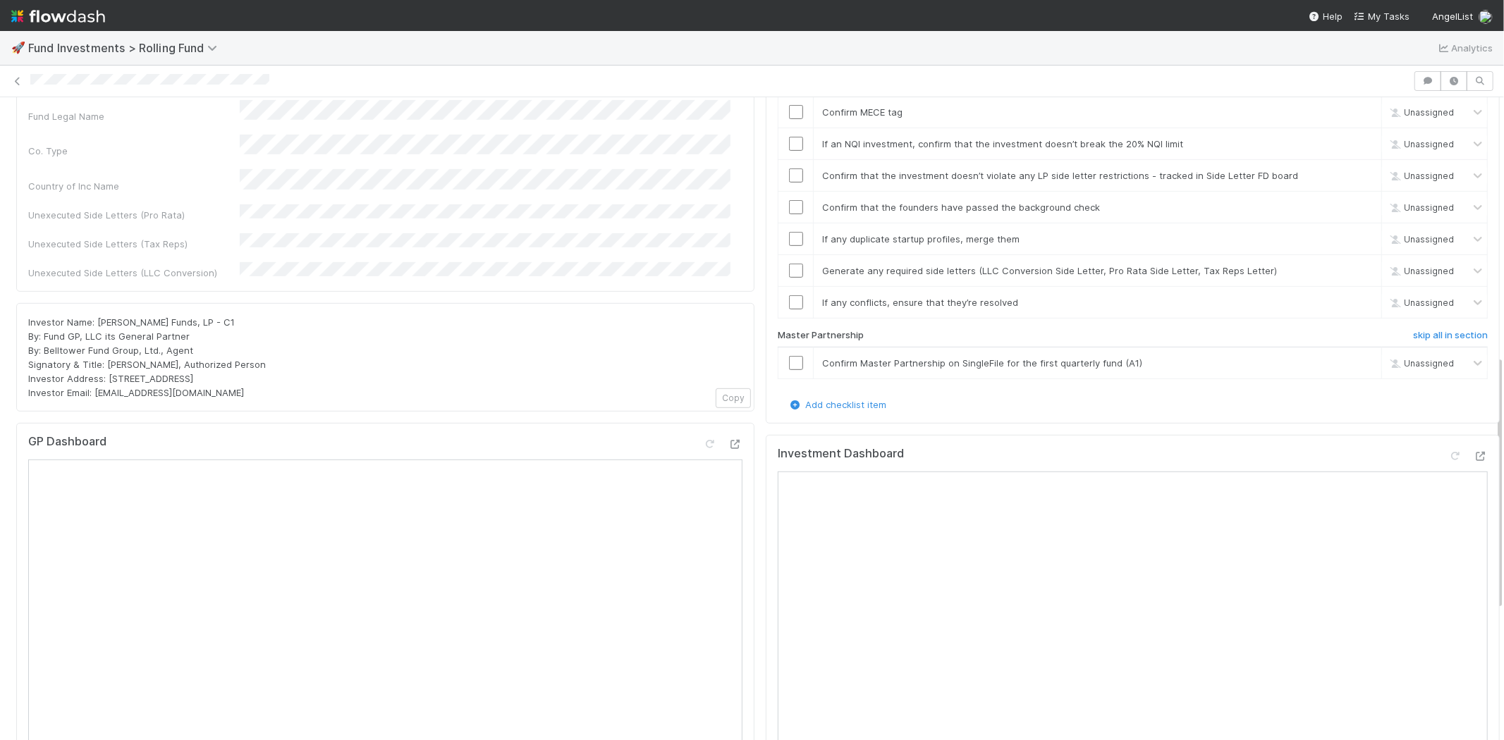
scroll to position [348, 0]
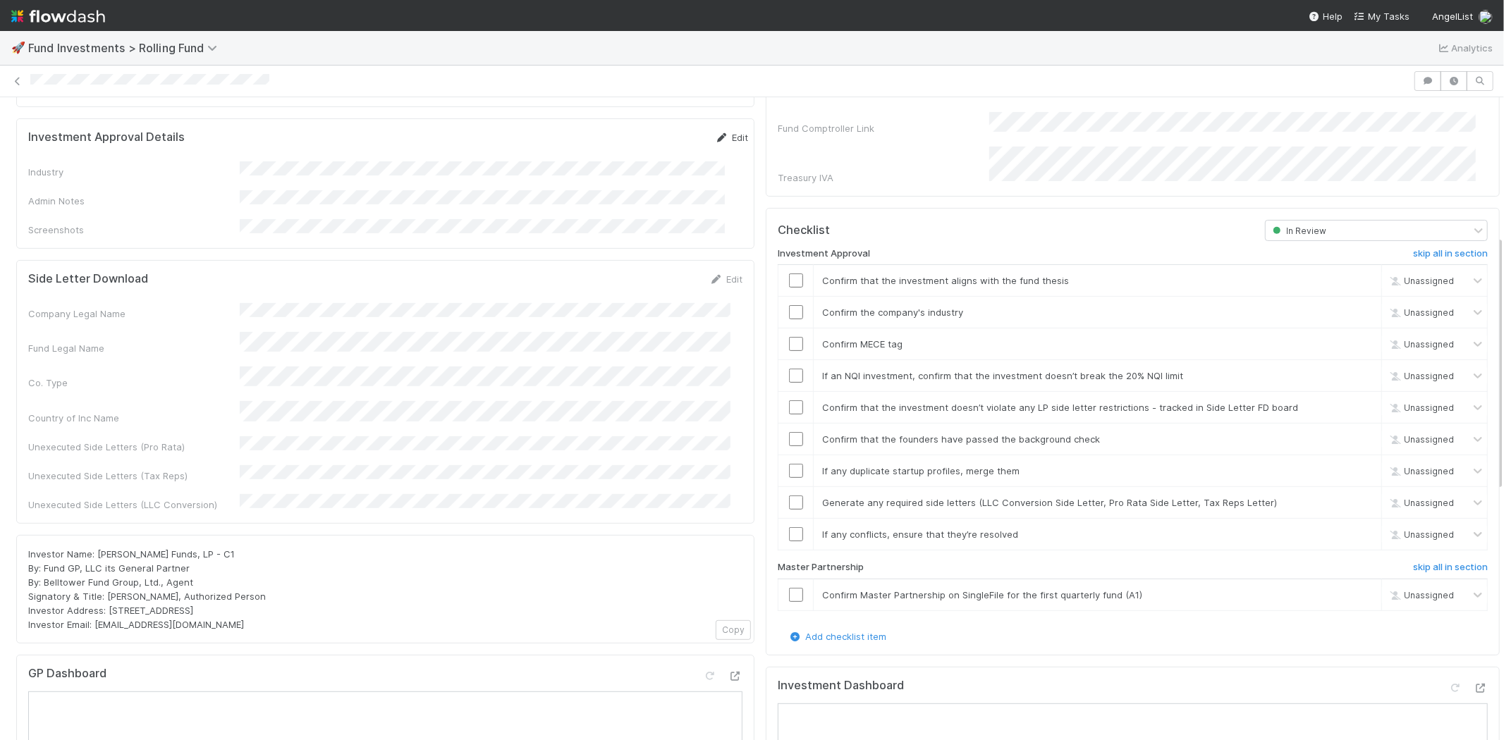
click at [715, 132] on link "Edit" at bounding box center [731, 137] width 33 height 11
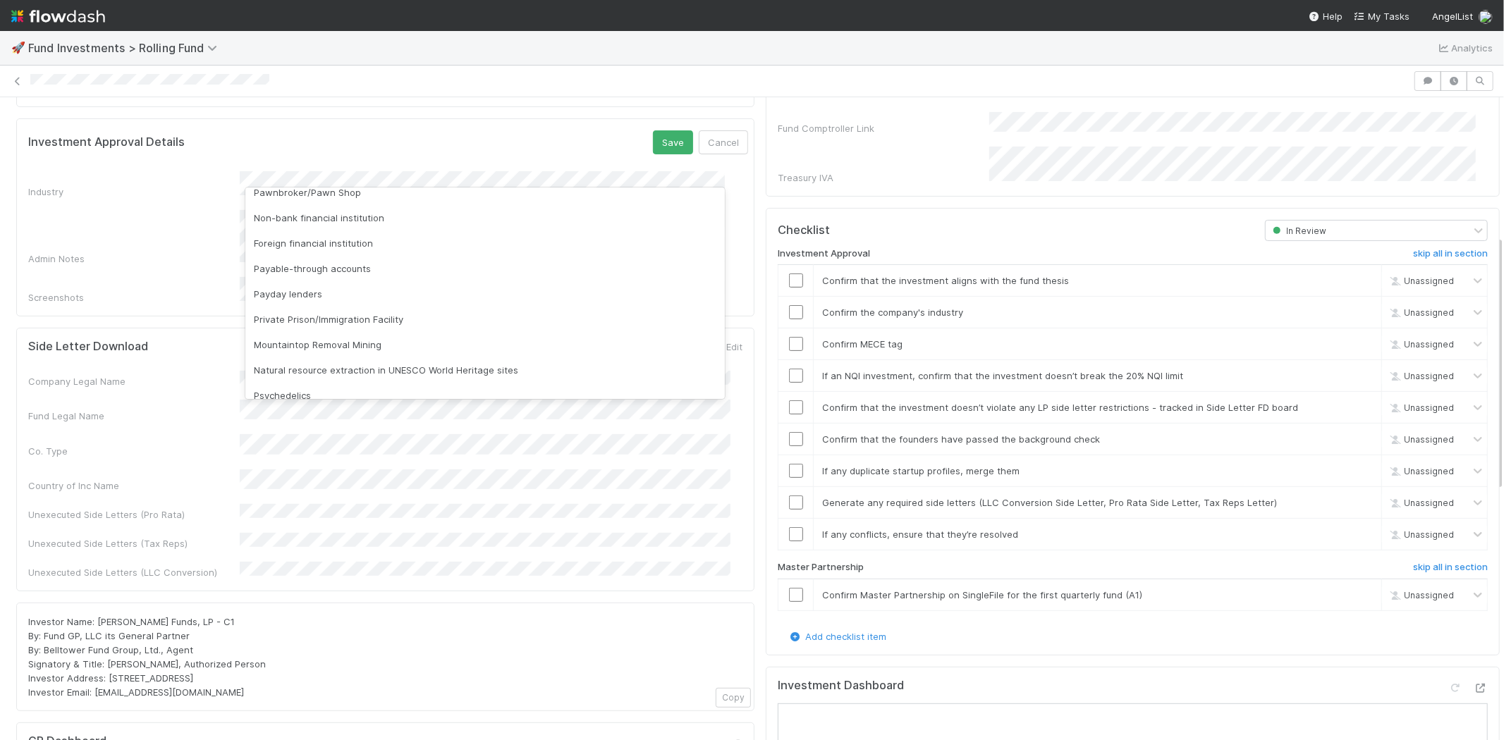
scroll to position [391, 0]
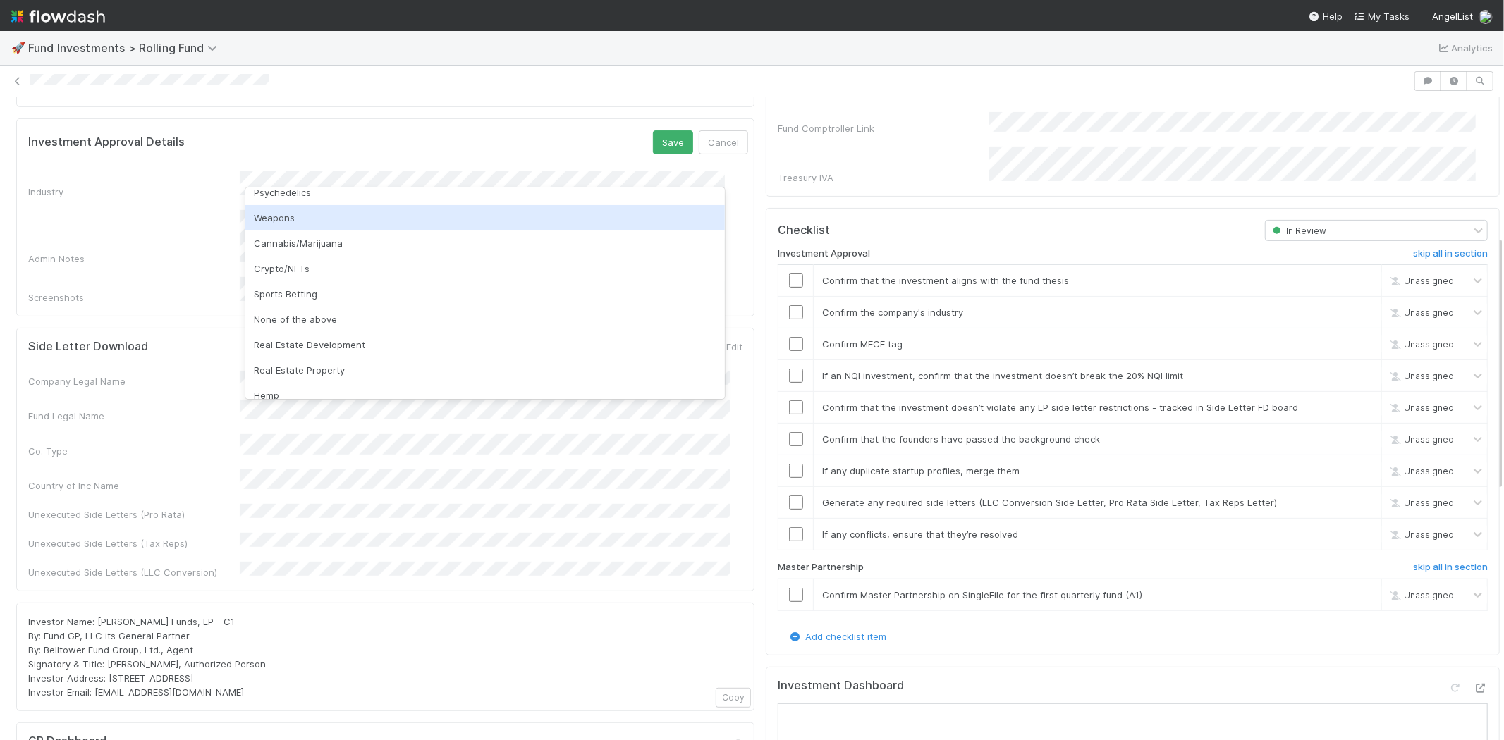
click at [293, 219] on div "Weapons" at bounding box center [484, 217] width 479 height 25
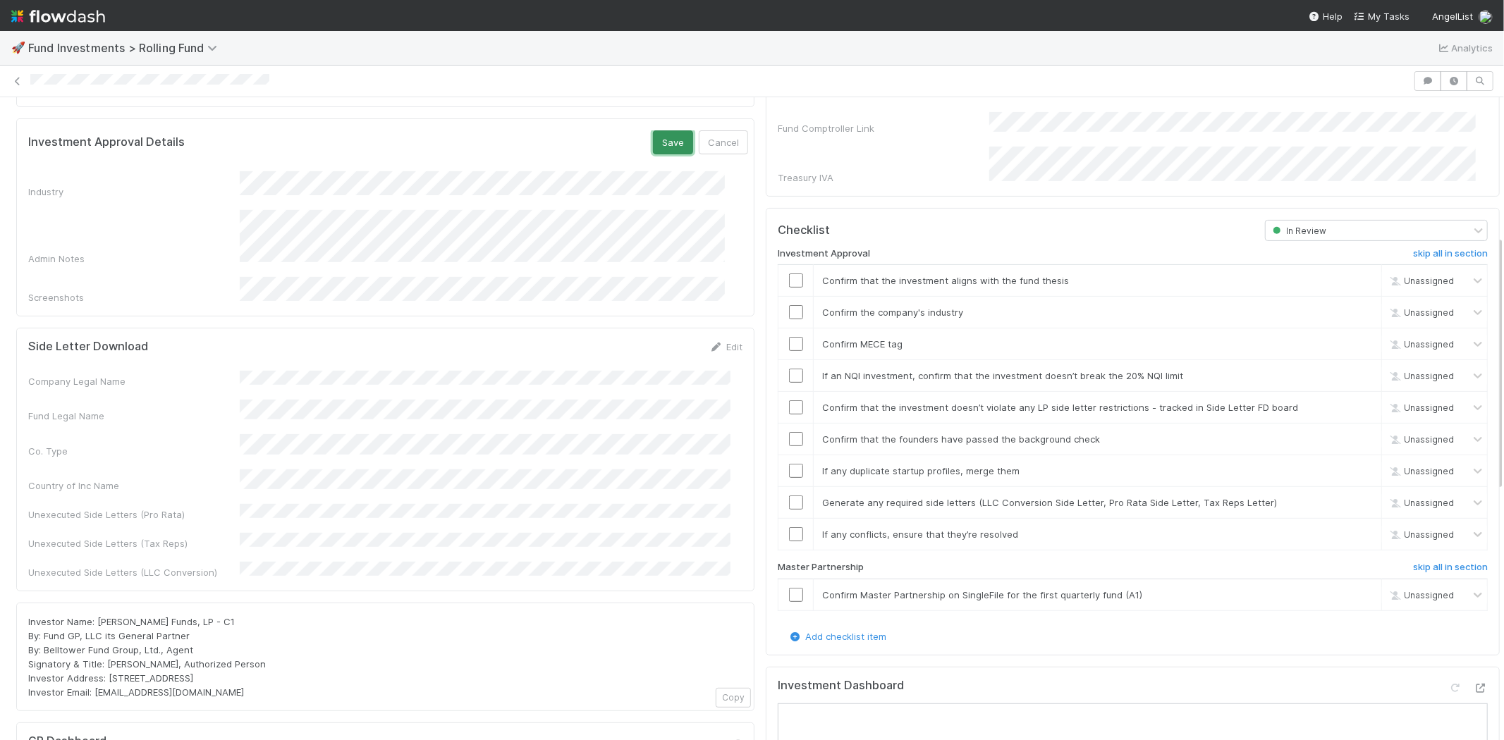
click at [653, 130] on button "Save" at bounding box center [673, 142] width 40 height 24
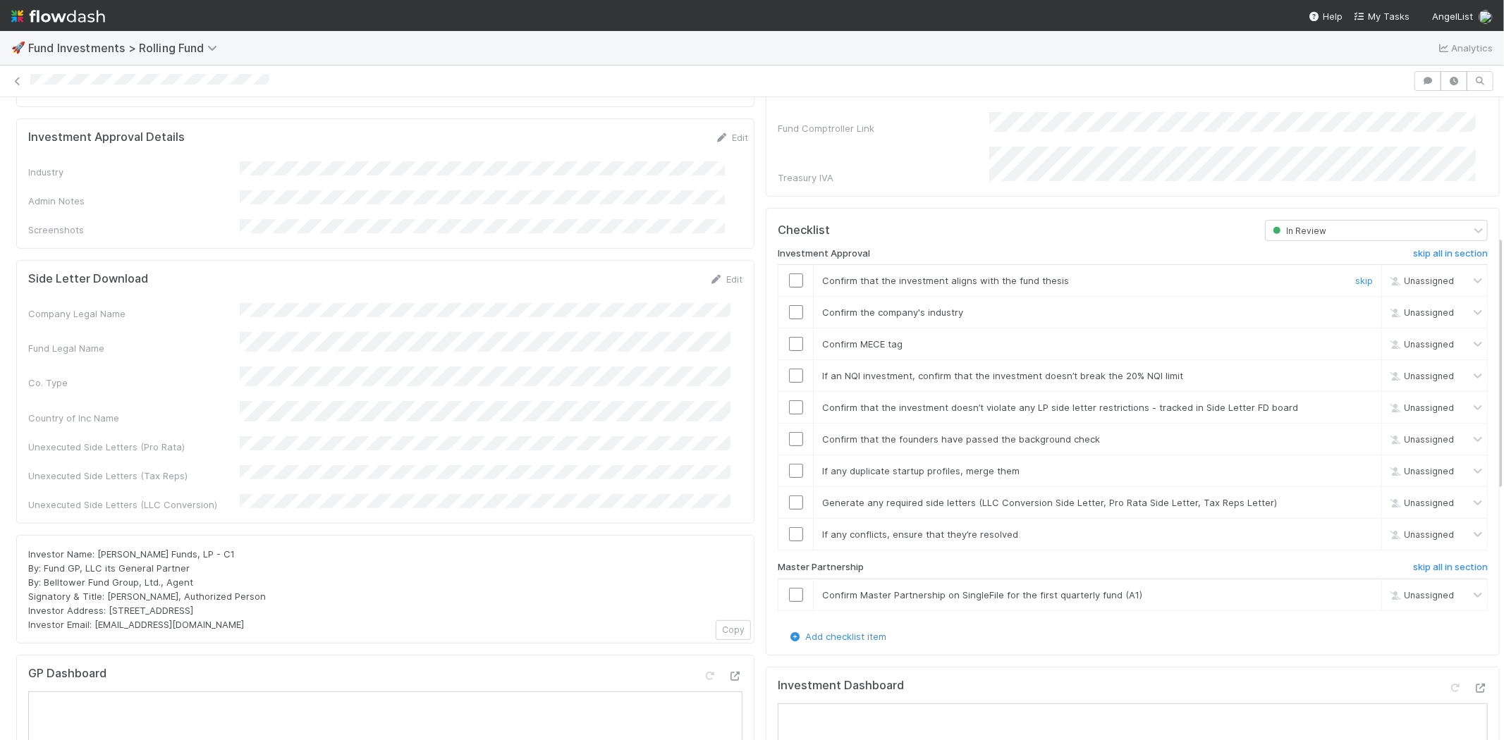
click at [789, 274] on input "checkbox" at bounding box center [796, 281] width 14 height 14
click at [789, 305] on input "checkbox" at bounding box center [796, 312] width 14 height 14
click at [789, 337] on input "checkbox" at bounding box center [796, 344] width 14 height 14
click at [783, 360] on td at bounding box center [795, 376] width 35 height 32
click at [789, 369] on input "checkbox" at bounding box center [796, 376] width 14 height 14
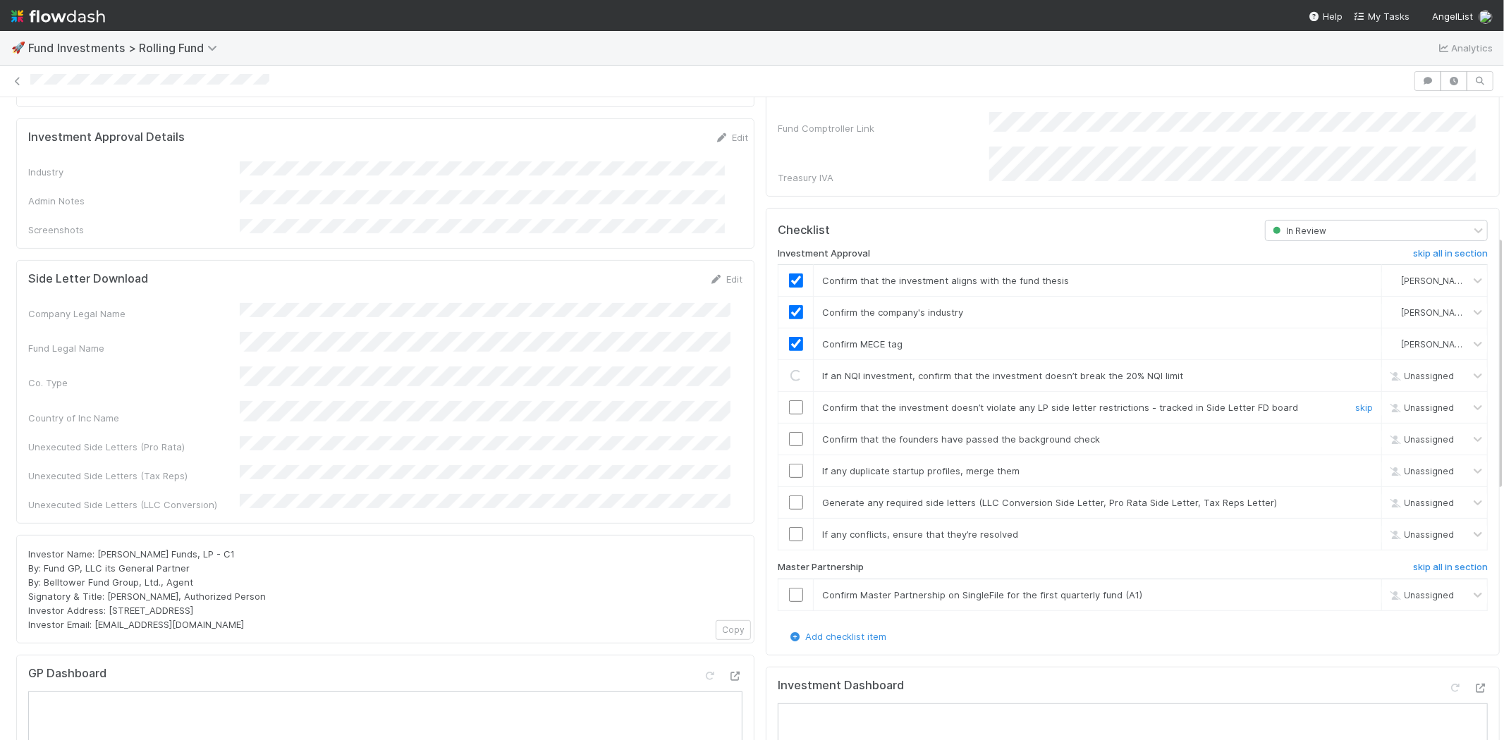
click at [789, 400] on input "checkbox" at bounding box center [796, 407] width 14 height 14
click at [789, 432] on input "checkbox" at bounding box center [796, 439] width 14 height 14
click at [789, 464] on input "checkbox" at bounding box center [796, 471] width 14 height 14
click at [789, 496] on input "checkbox" at bounding box center [796, 503] width 14 height 14
click at [789, 527] on input "checkbox" at bounding box center [796, 534] width 14 height 14
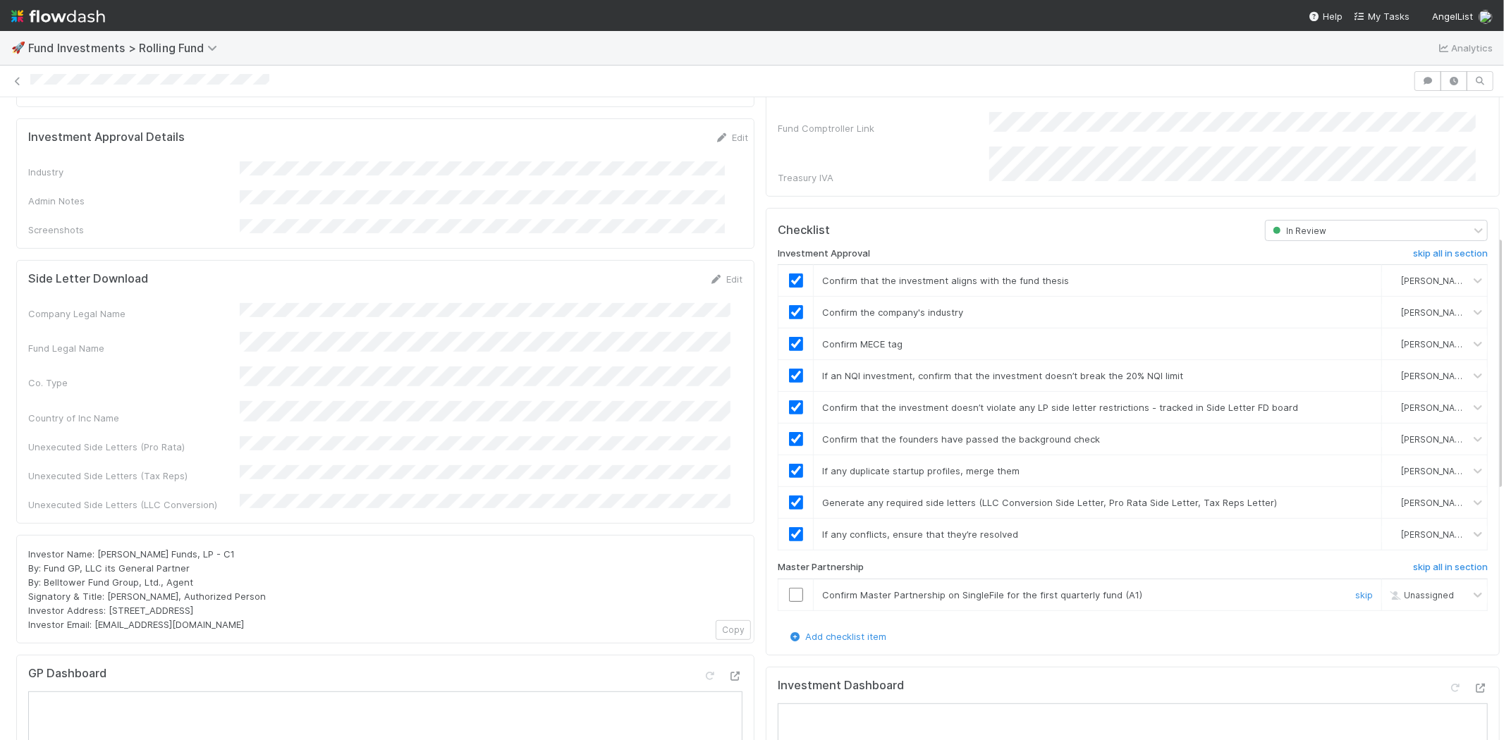
click at [789, 588] on input "checkbox" at bounding box center [796, 595] width 14 height 14
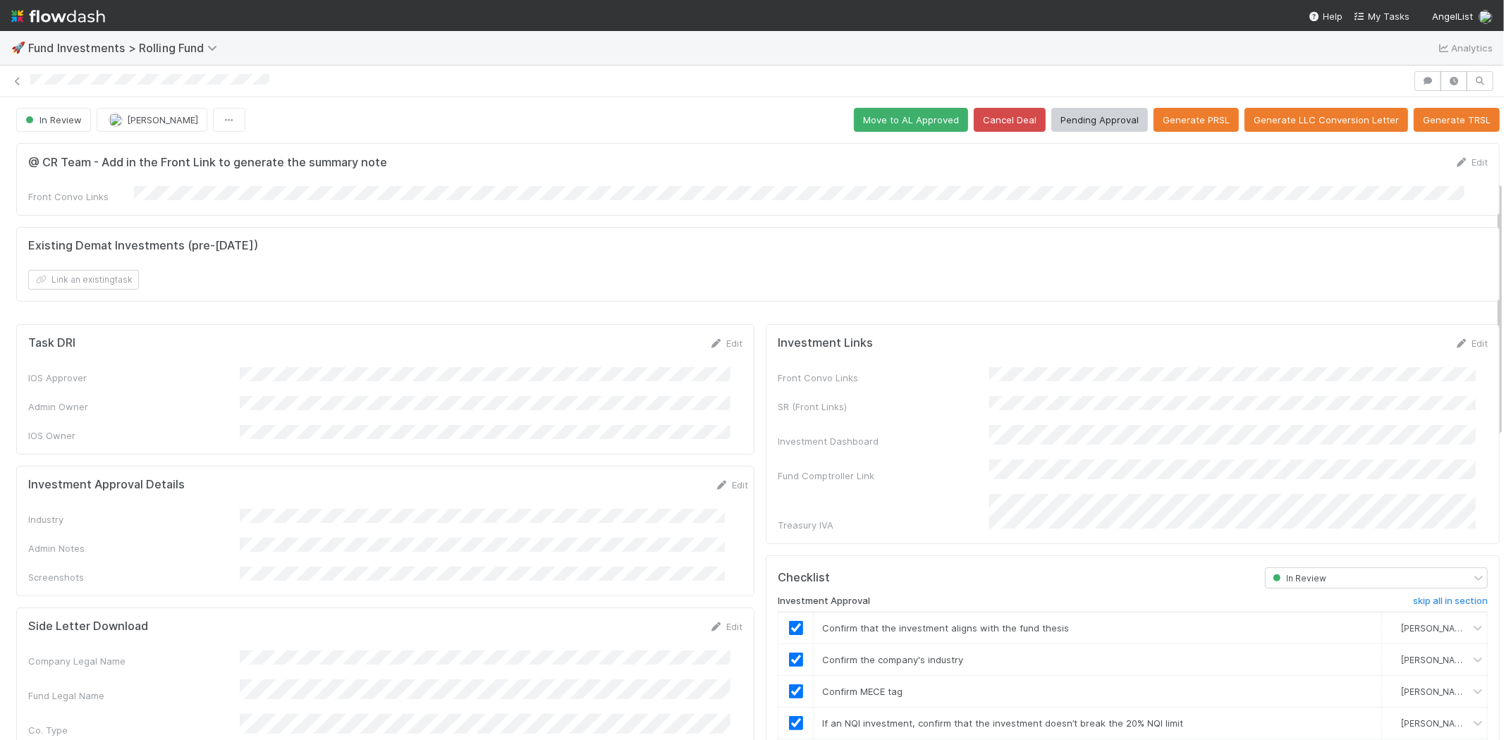
scroll to position [0, 0]
click at [1090, 118] on button "Pending Approval" at bounding box center [1099, 121] width 97 height 24
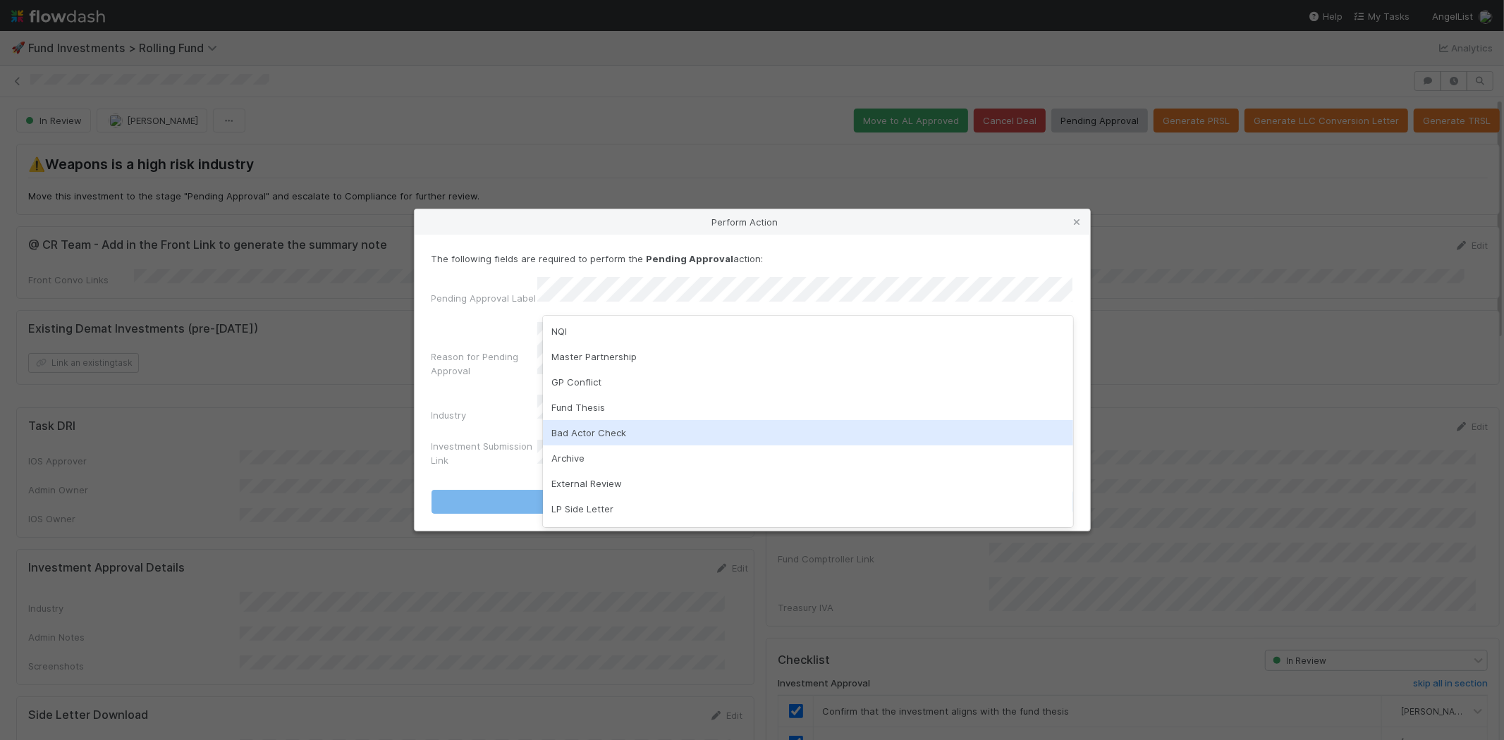
scroll to position [73, 0]
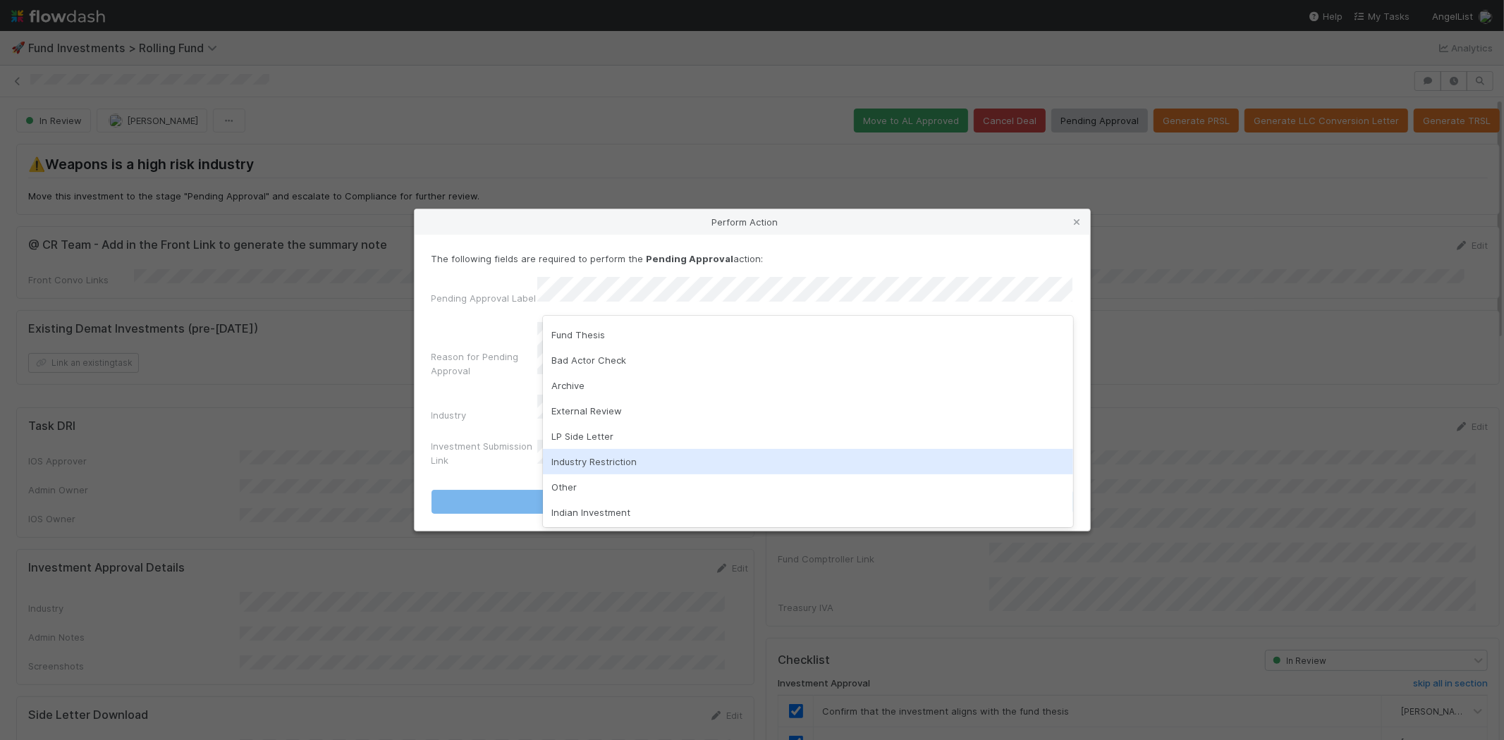
click at [600, 464] on div "Industry Restriction" at bounding box center [808, 461] width 530 height 25
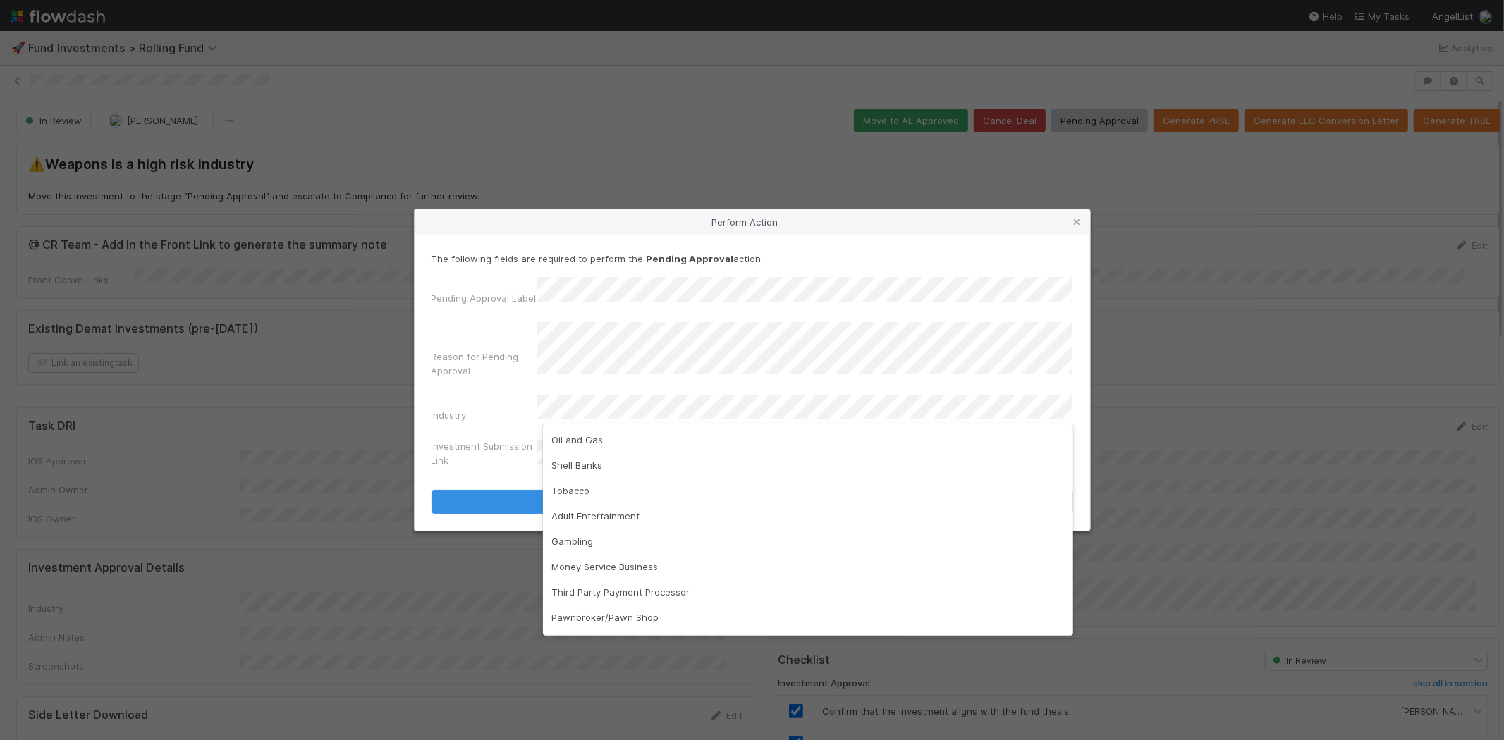
scroll to position [0, 0]
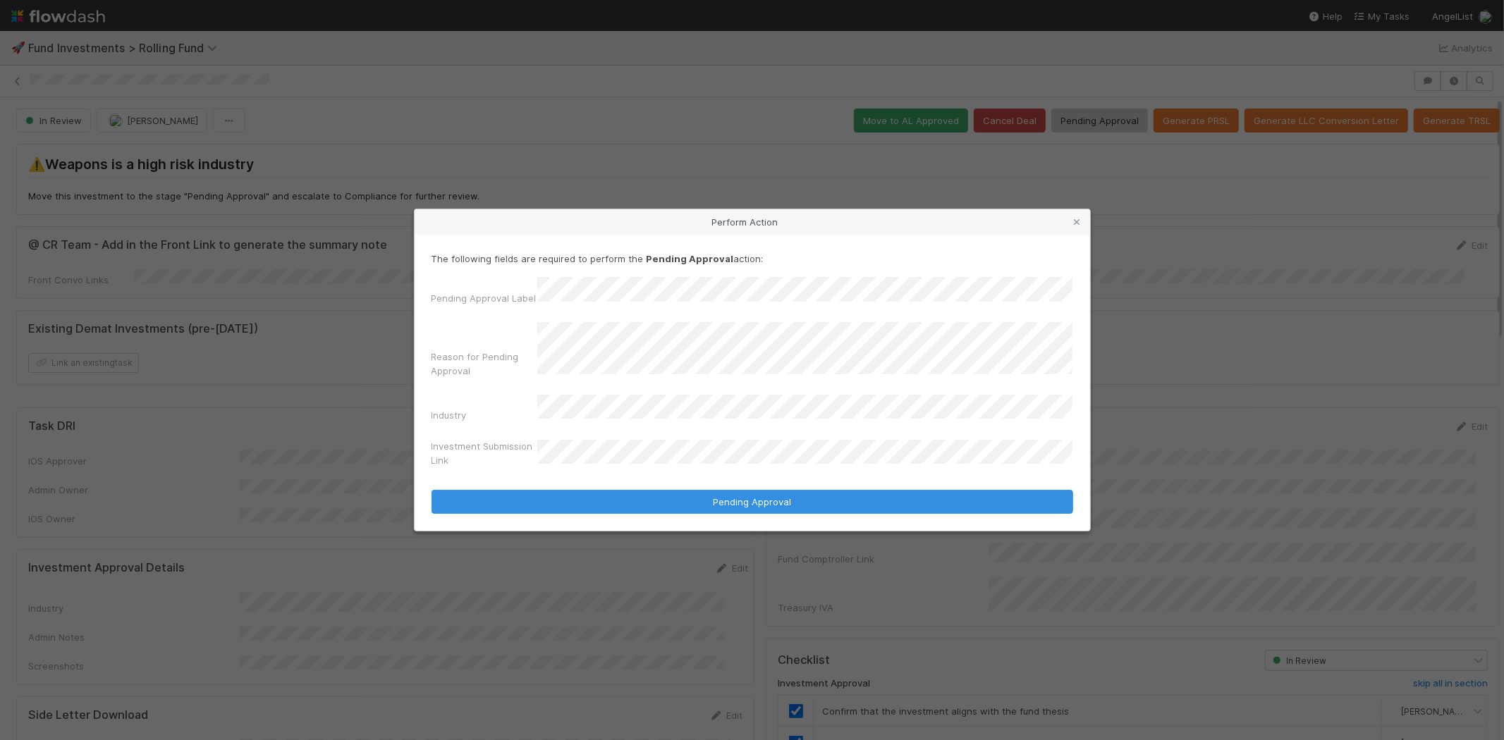
click at [431, 490] on button "Pending Approval" at bounding box center [752, 502] width 642 height 24
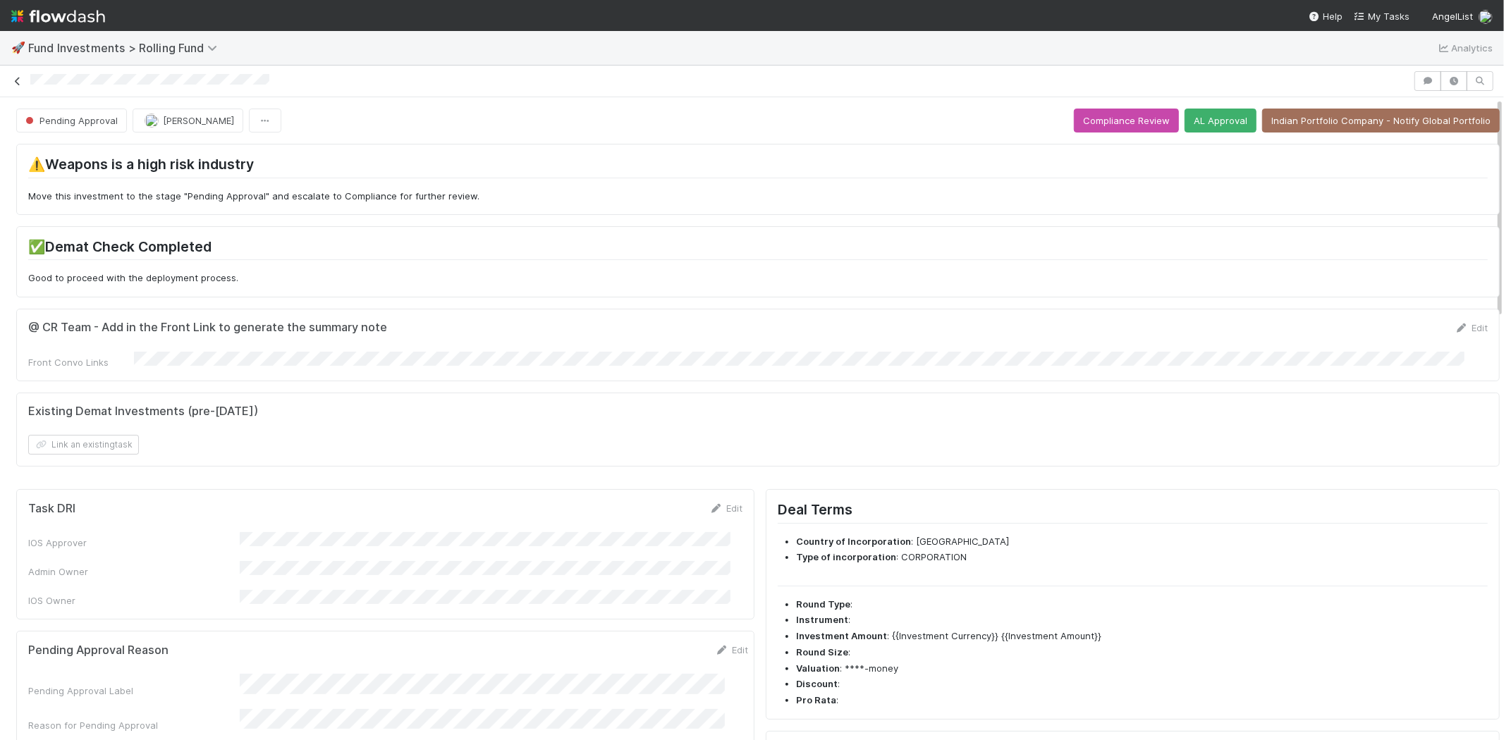
click at [16, 86] on icon at bounding box center [18, 81] width 14 height 9
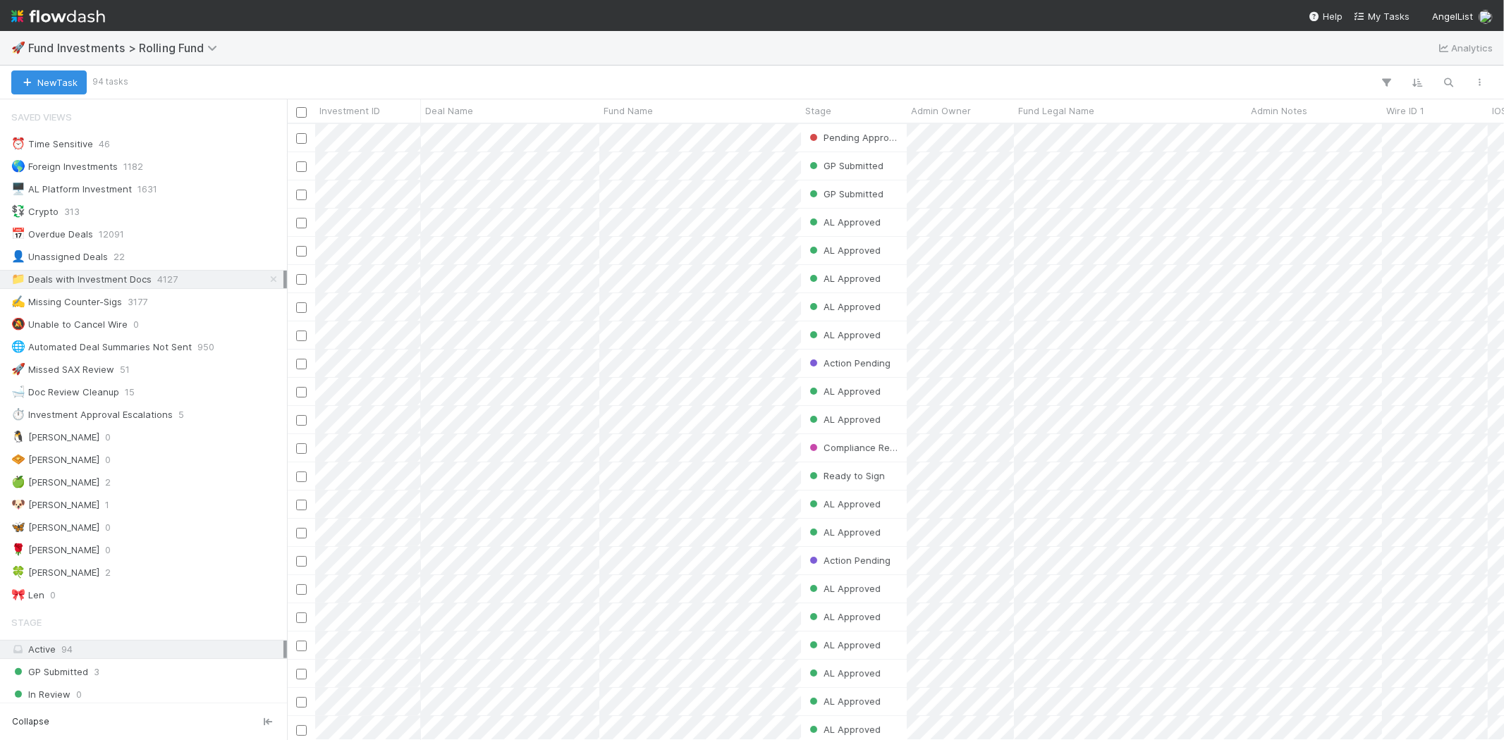
scroll to position [604, 1204]
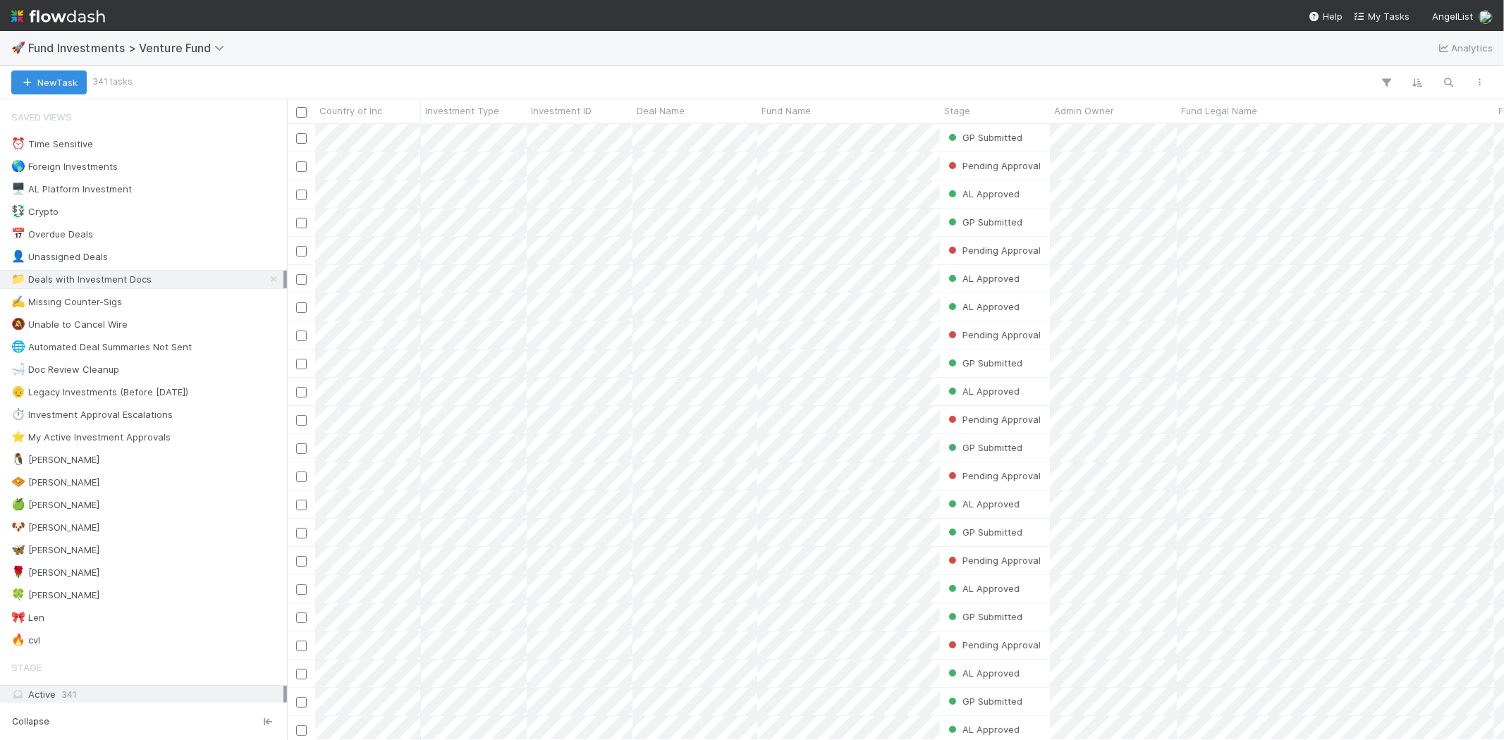
scroll to position [604, 1204]
